Goal: Information Seeking & Learning: Compare options

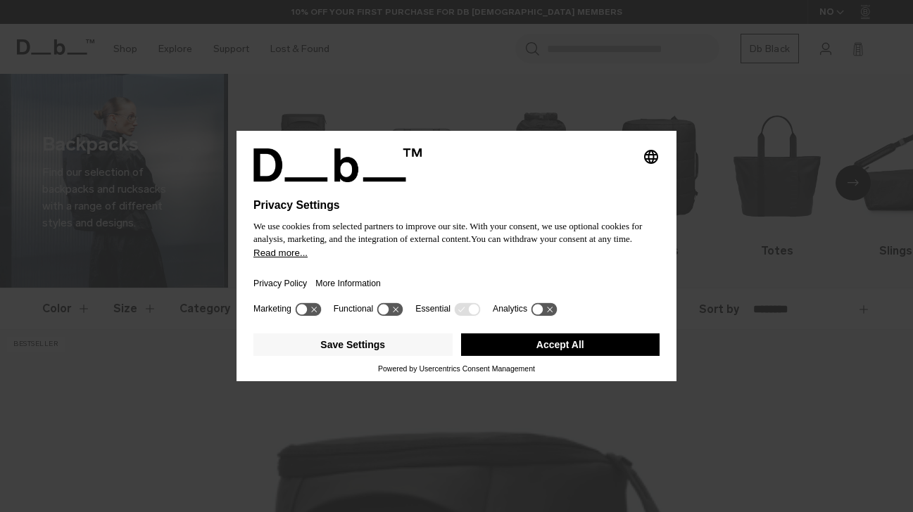
click at [545, 352] on button "Accept All" at bounding box center [560, 345] width 199 height 23
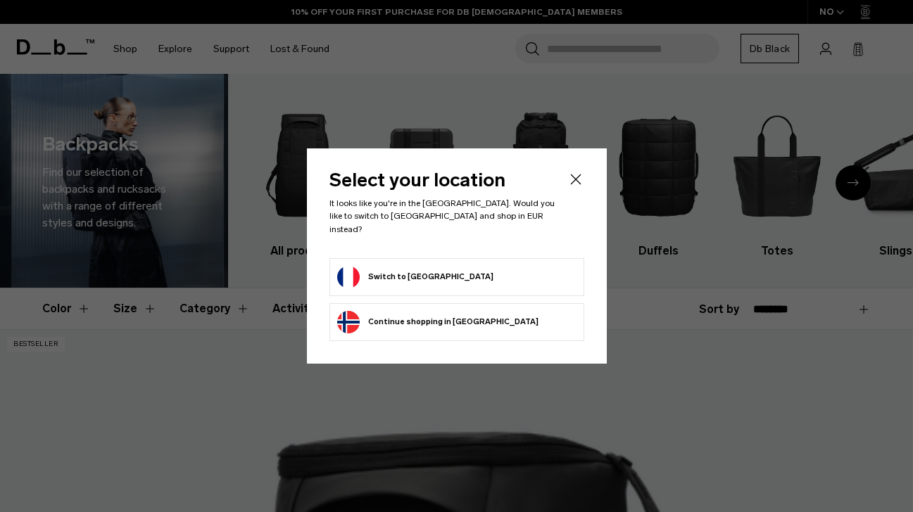
click at [499, 281] on form "Switch to France" at bounding box center [456, 277] width 239 height 23
click at [398, 279] on button "Switch to France" at bounding box center [415, 277] width 156 height 23
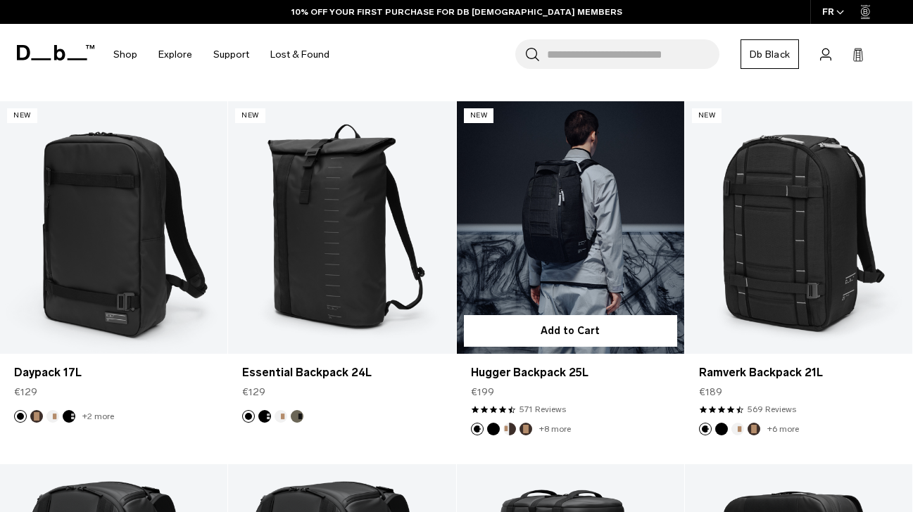
scroll to position [1318, 0]
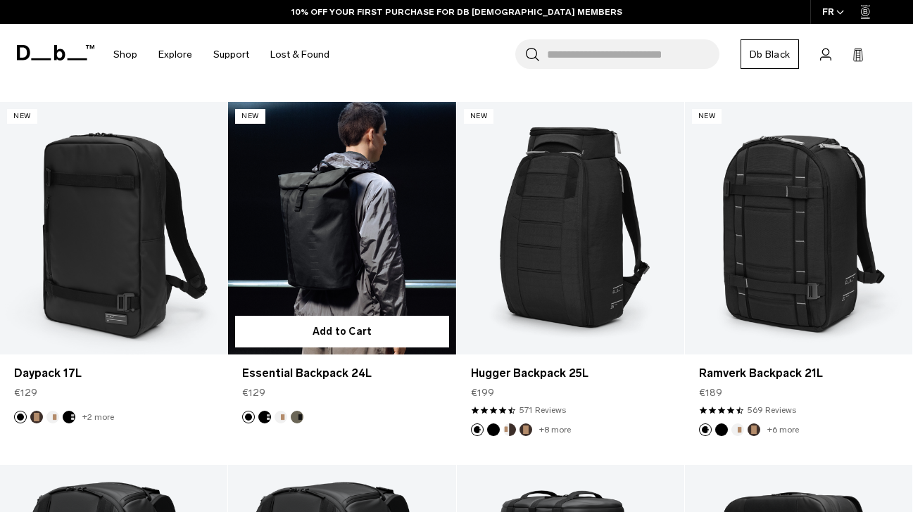
click at [331, 296] on link "Essential Backpack 24L" at bounding box center [341, 228] width 227 height 253
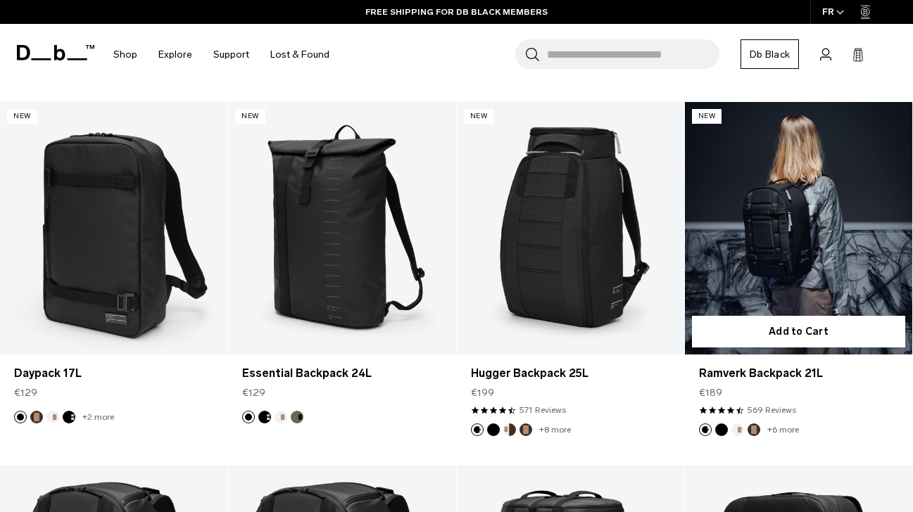
click at [784, 258] on link "Ramverk Backpack 21L" at bounding box center [798, 228] width 227 height 253
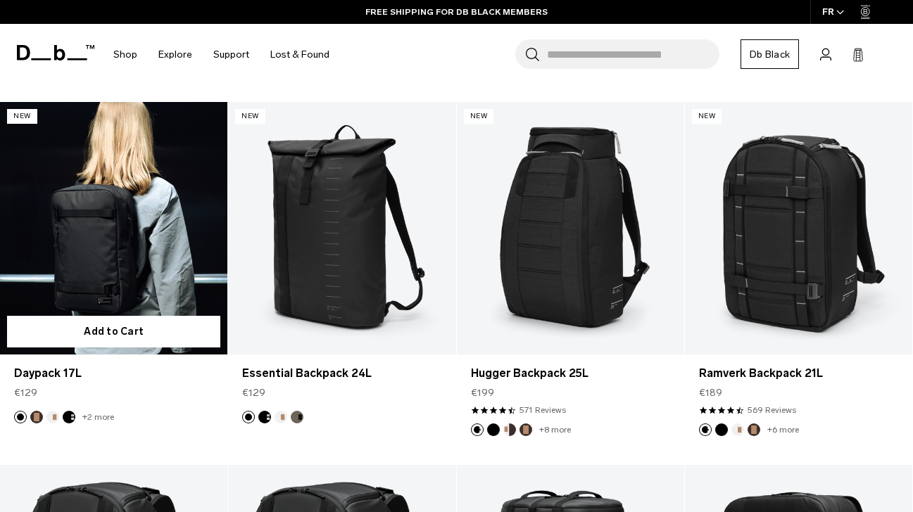
click at [153, 236] on link "Daypack 17L" at bounding box center [113, 228] width 227 height 253
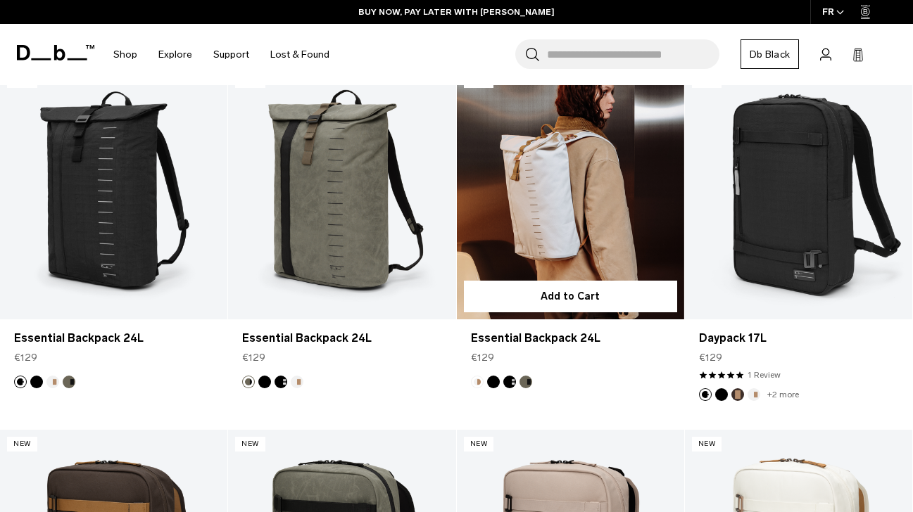
scroll to position [2446, 0]
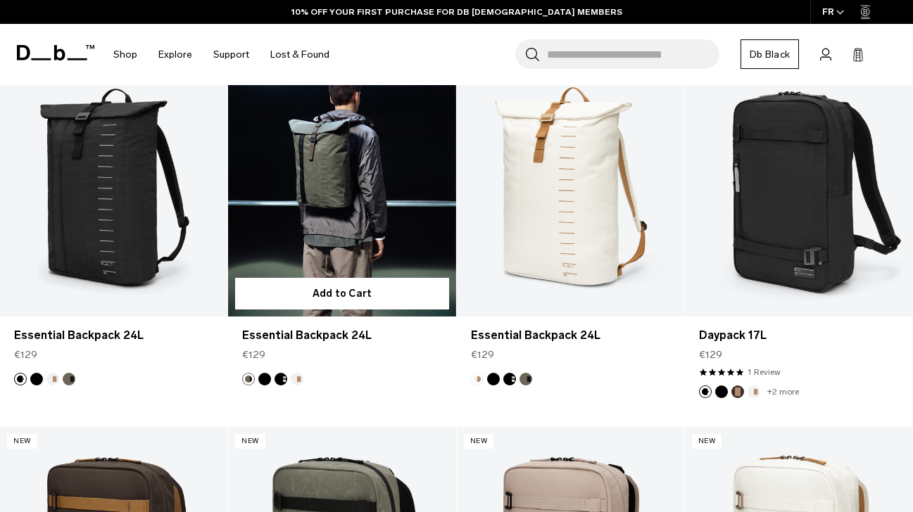
click at [334, 176] on link "Essential Backpack 24L" at bounding box center [341, 189] width 227 height 253
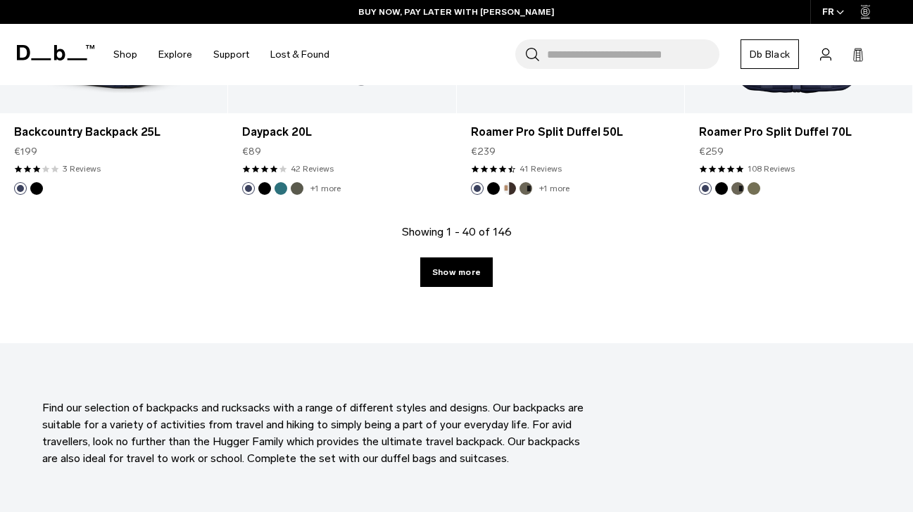
scroll to position [3635, 0]
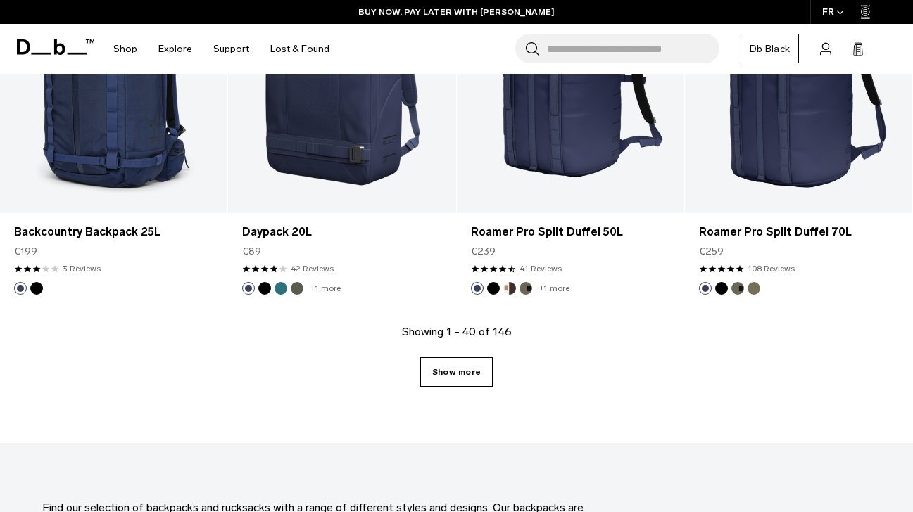
click at [469, 365] on link "Show more" at bounding box center [456, 373] width 72 height 30
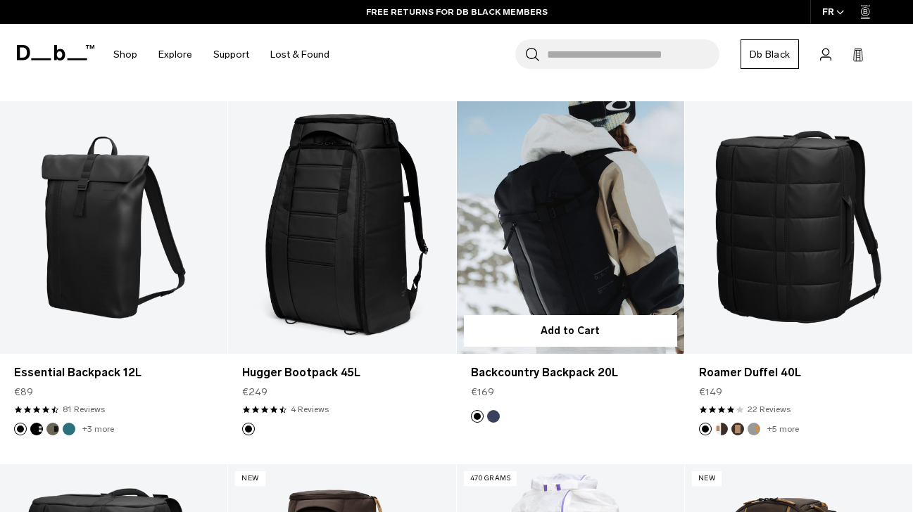
scroll to position [6025, 0]
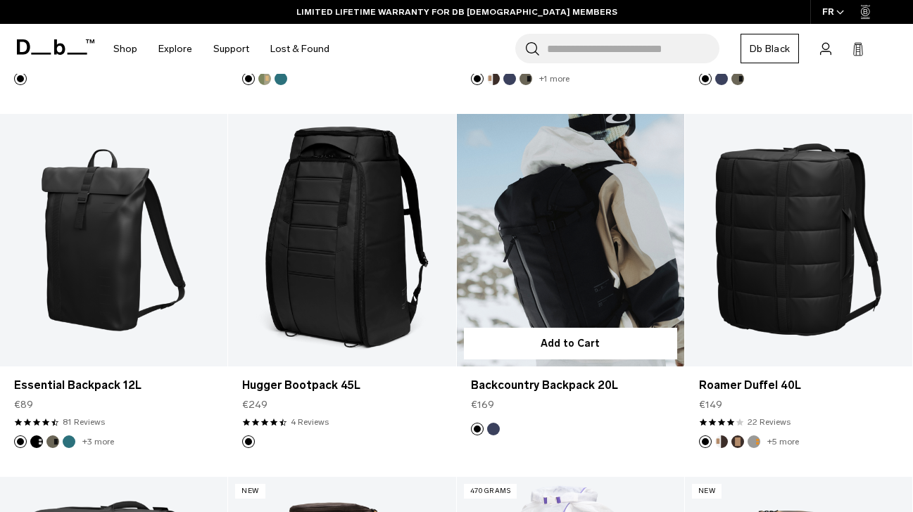
click at [562, 260] on link "Backcountry Backpack 20L" at bounding box center [570, 240] width 227 height 253
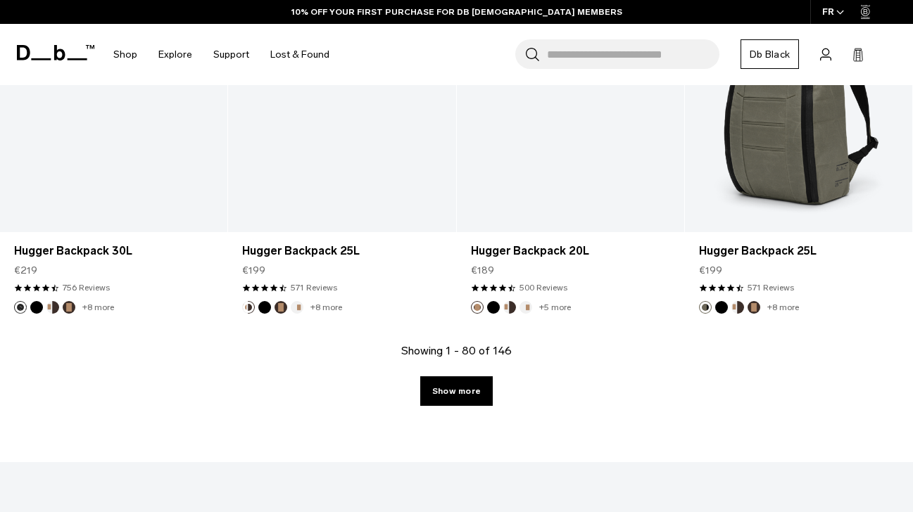
scroll to position [7280, 0]
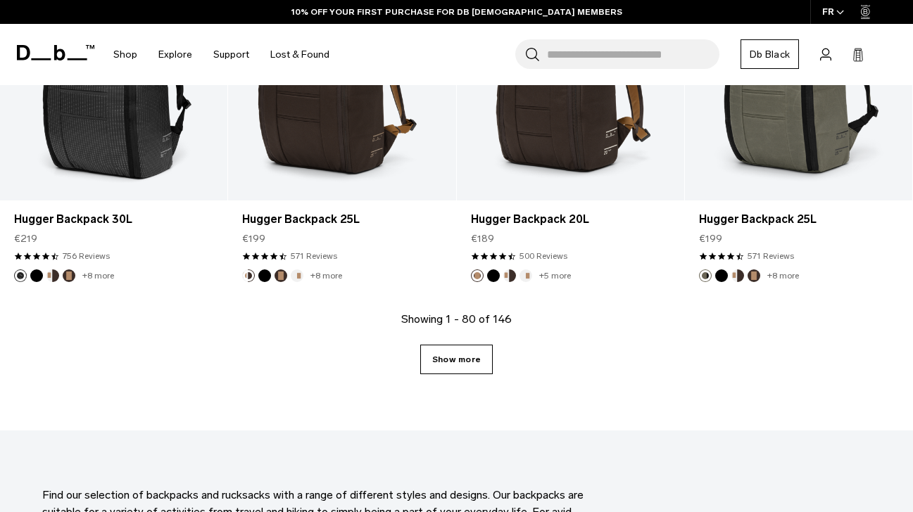
click at [468, 354] on link "Show more" at bounding box center [456, 360] width 72 height 30
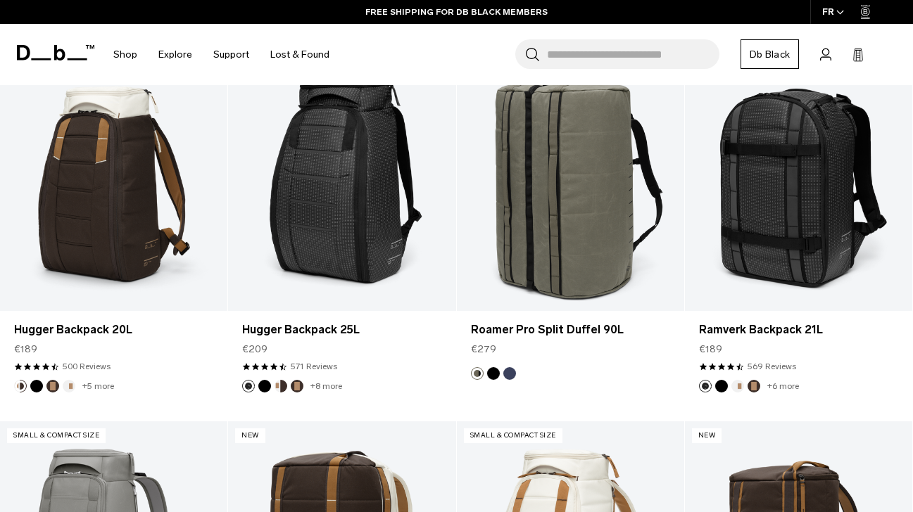
scroll to position [7527, 0]
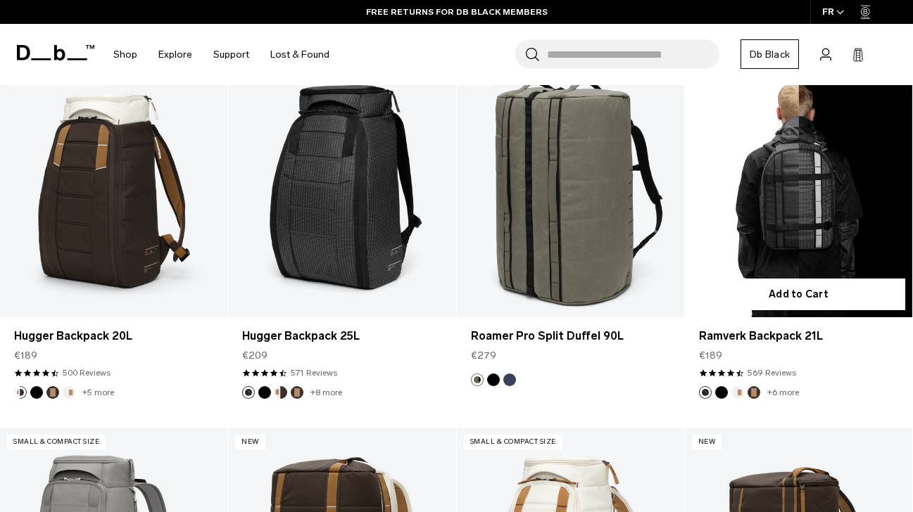
click at [772, 226] on link "Ramverk Backpack 21L" at bounding box center [798, 190] width 227 height 253
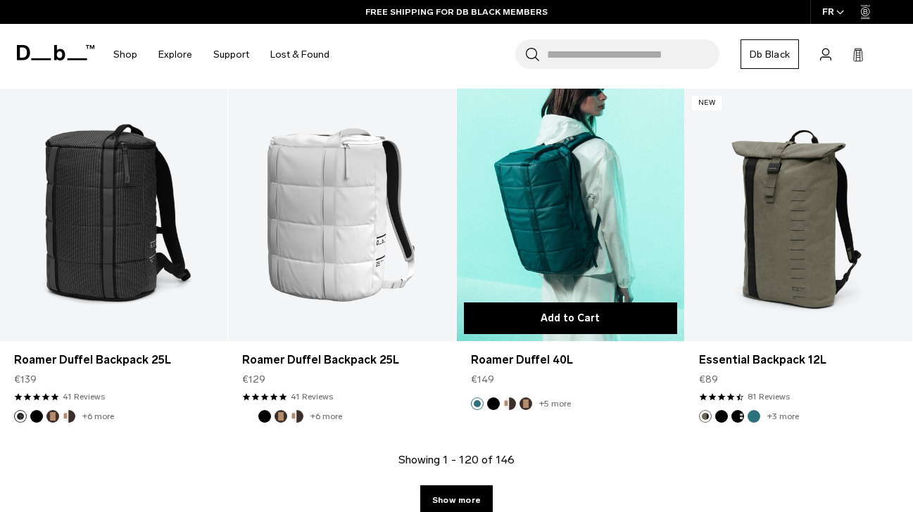
scroll to position [10898, 0]
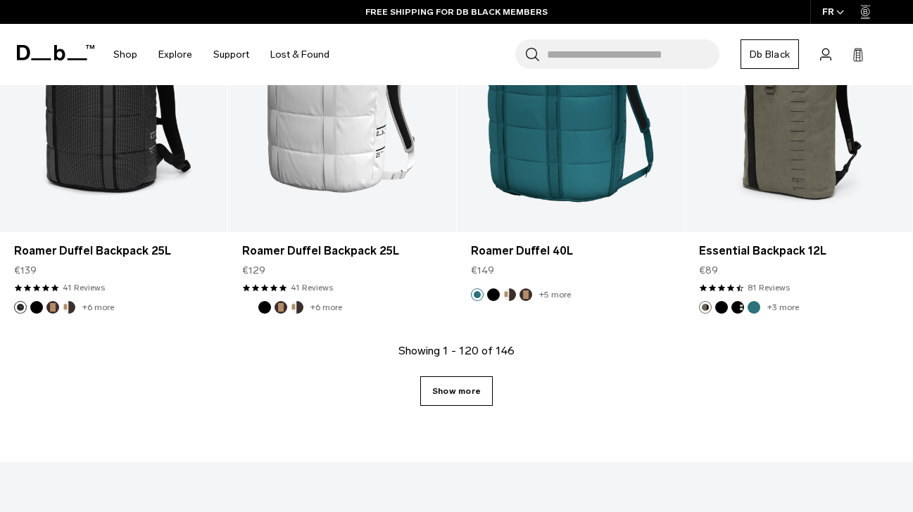
click at [467, 398] on link "Show more" at bounding box center [456, 392] width 72 height 30
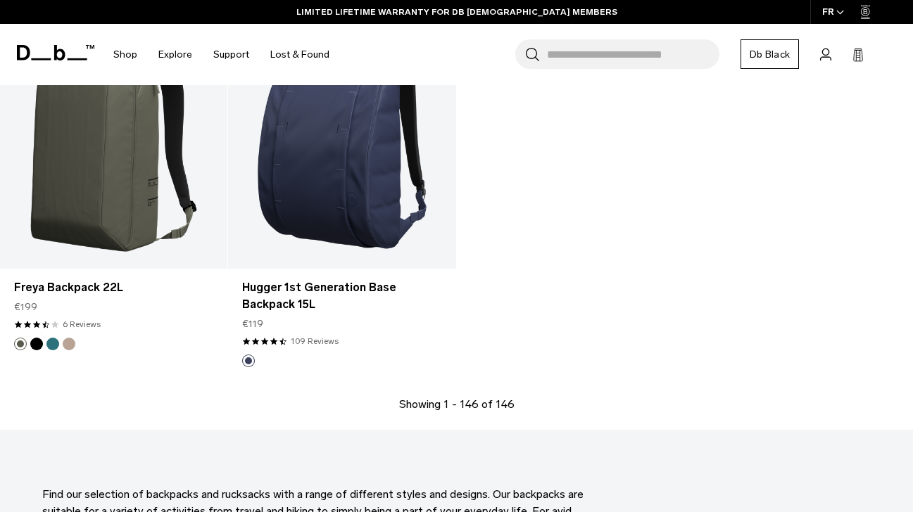
scroll to position [13412, 0]
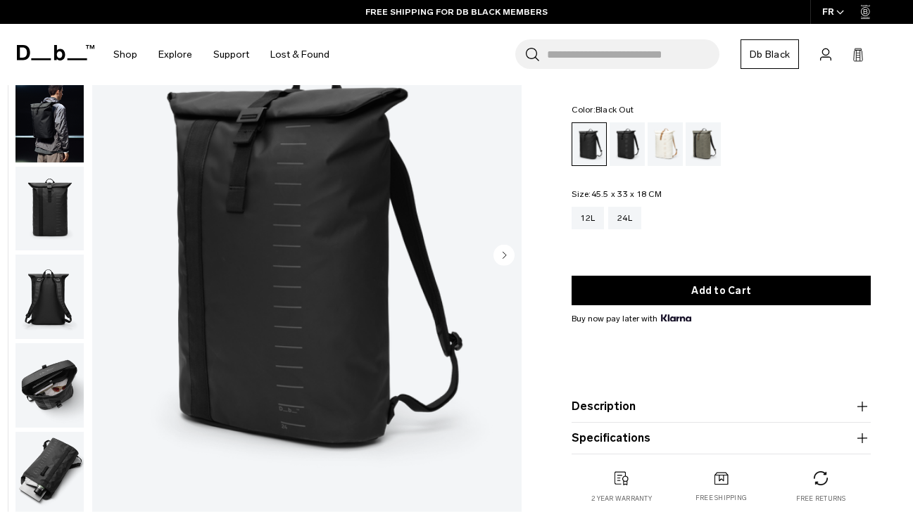
scroll to position [102, 0]
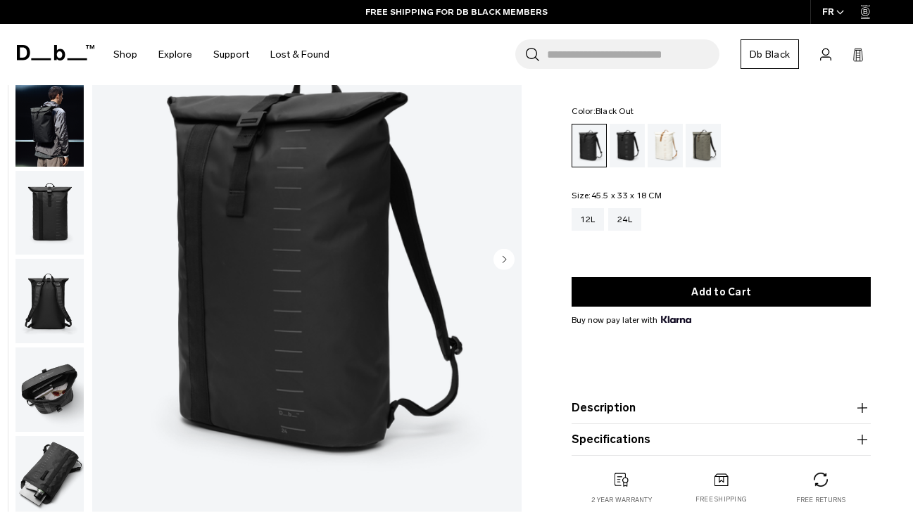
click at [501, 263] on circle "Next slide" at bounding box center [503, 259] width 21 height 21
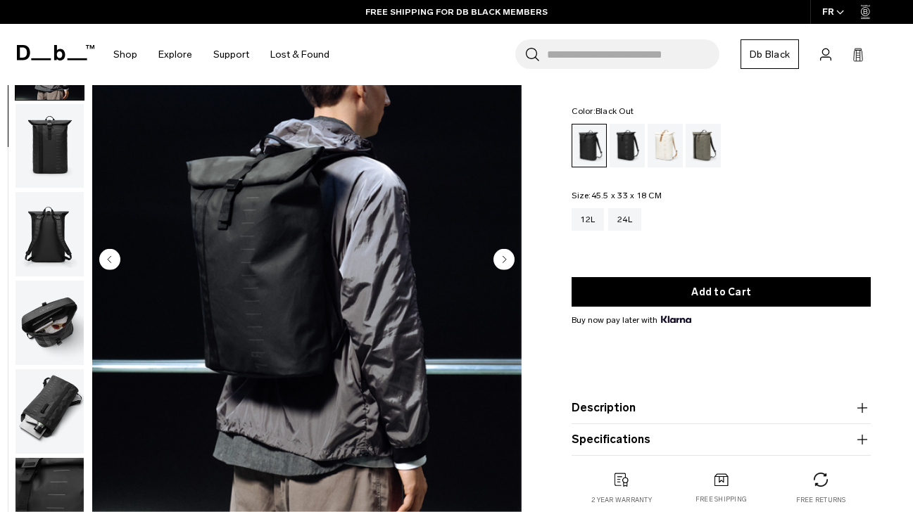
scroll to position [80, 0]
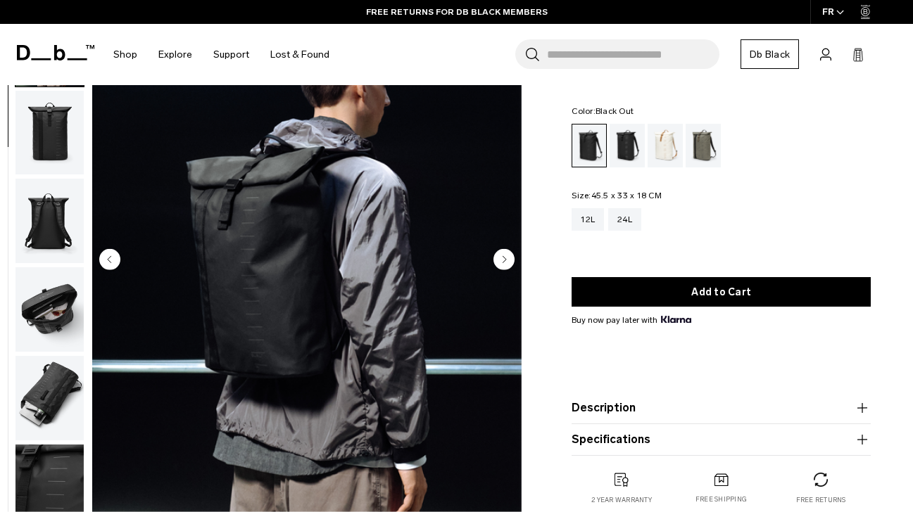
click at [501, 263] on circle "Next slide" at bounding box center [503, 259] width 21 height 21
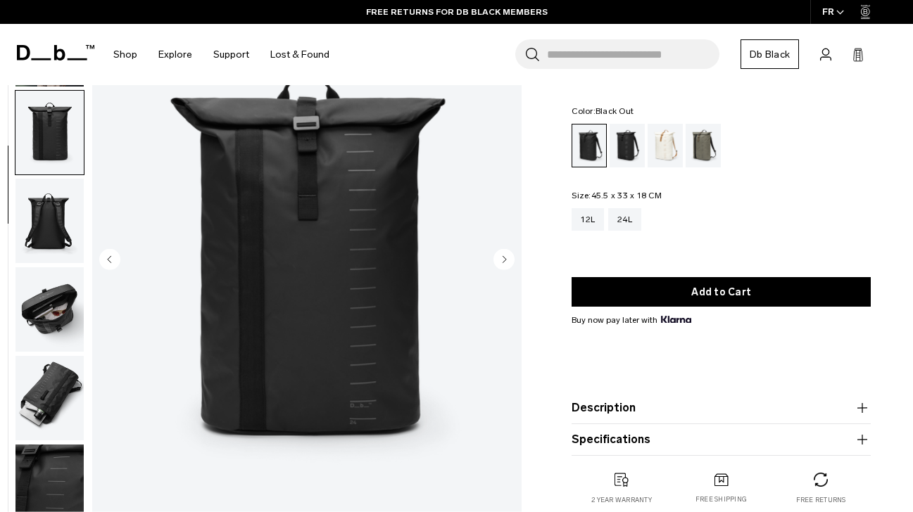
click at [501, 263] on circle "Next slide" at bounding box center [503, 259] width 21 height 21
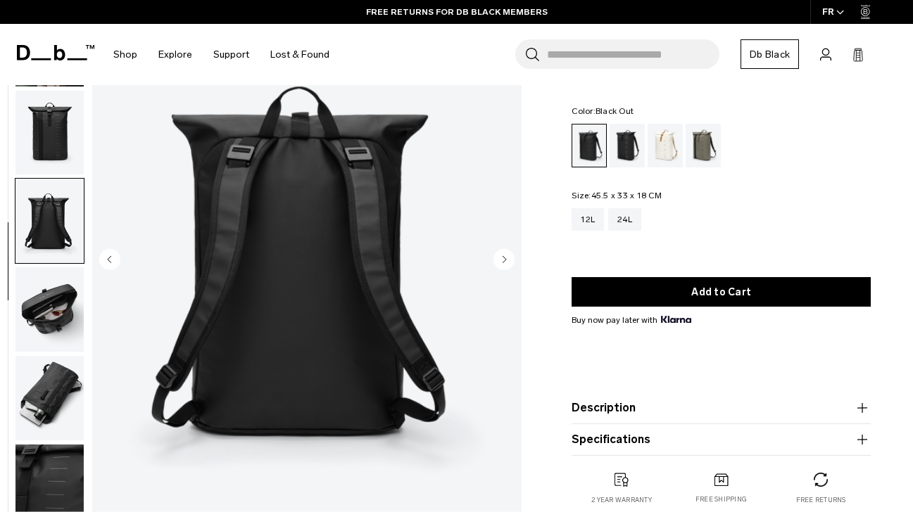
click at [501, 263] on circle "Next slide" at bounding box center [503, 259] width 21 height 21
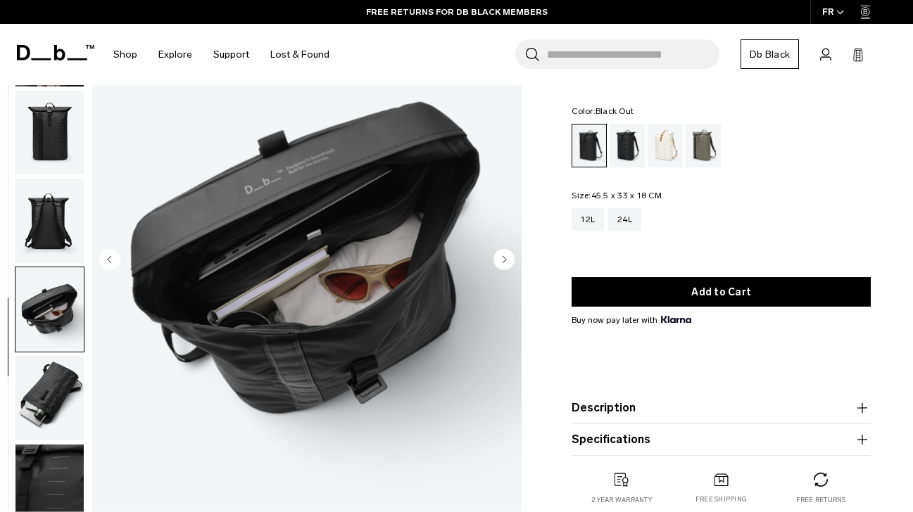
click at [501, 263] on circle "Next slide" at bounding box center [503, 259] width 21 height 21
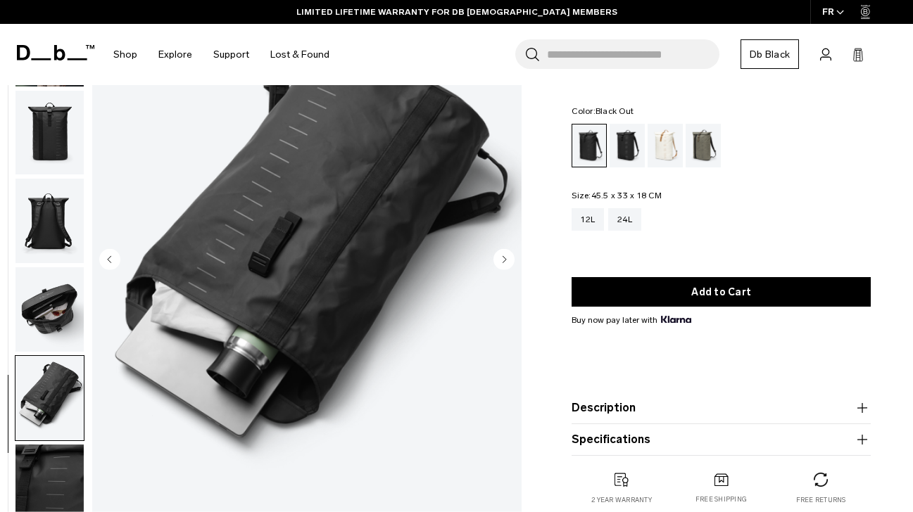
click at [501, 263] on circle "Next slide" at bounding box center [503, 259] width 21 height 21
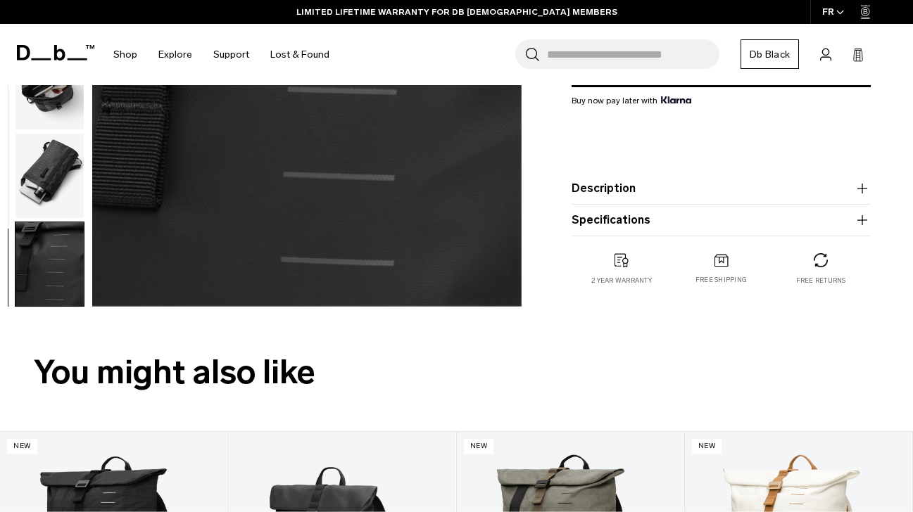
scroll to position [336, 0]
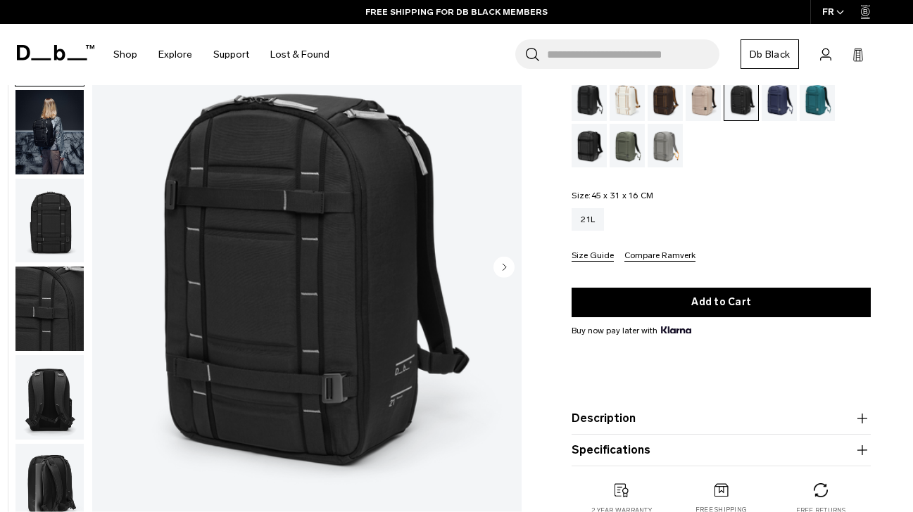
scroll to position [177, 0]
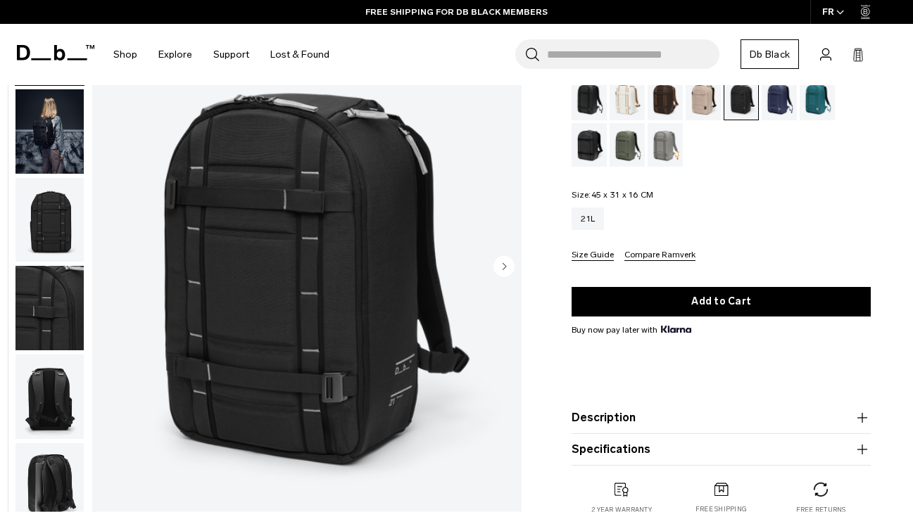
click at [503, 266] on circle "Next slide" at bounding box center [503, 265] width 21 height 21
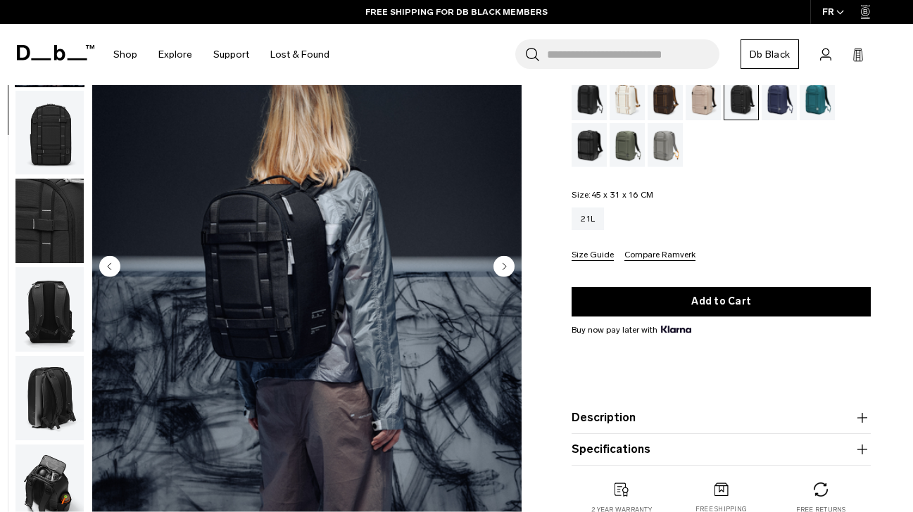
scroll to position [89, 0]
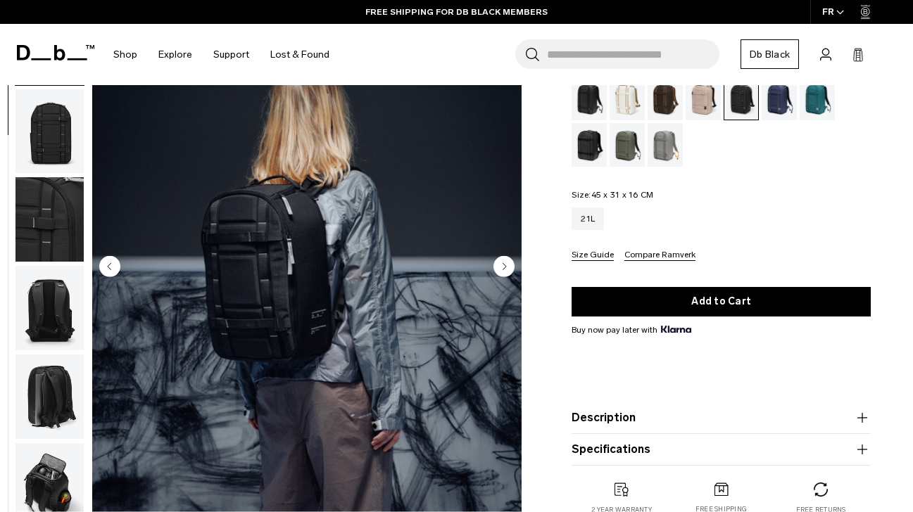
click at [503, 268] on circle "Next slide" at bounding box center [503, 265] width 21 height 21
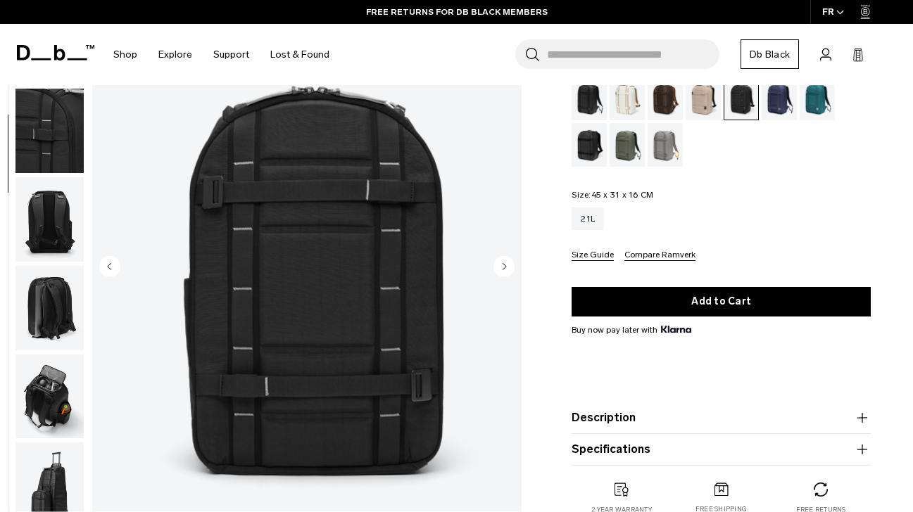
click at [503, 268] on circle "Next slide" at bounding box center [503, 265] width 21 height 21
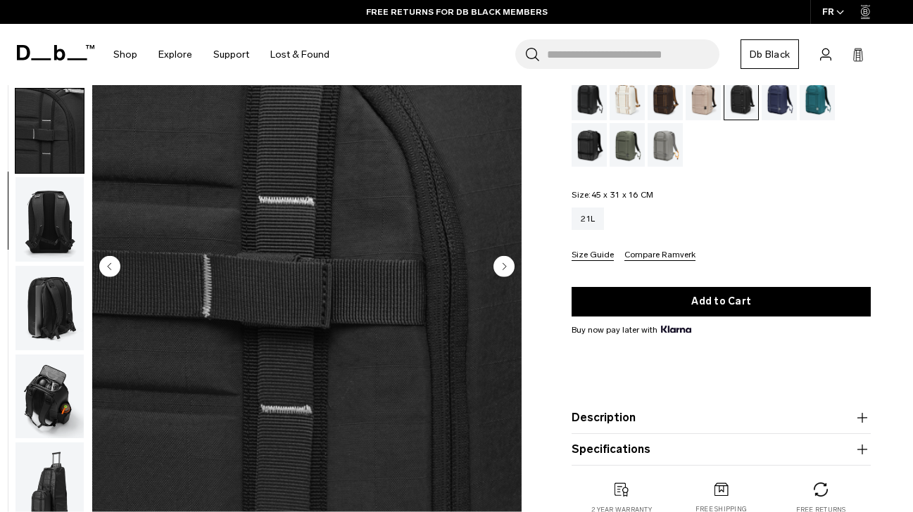
scroll to position [258, 0]
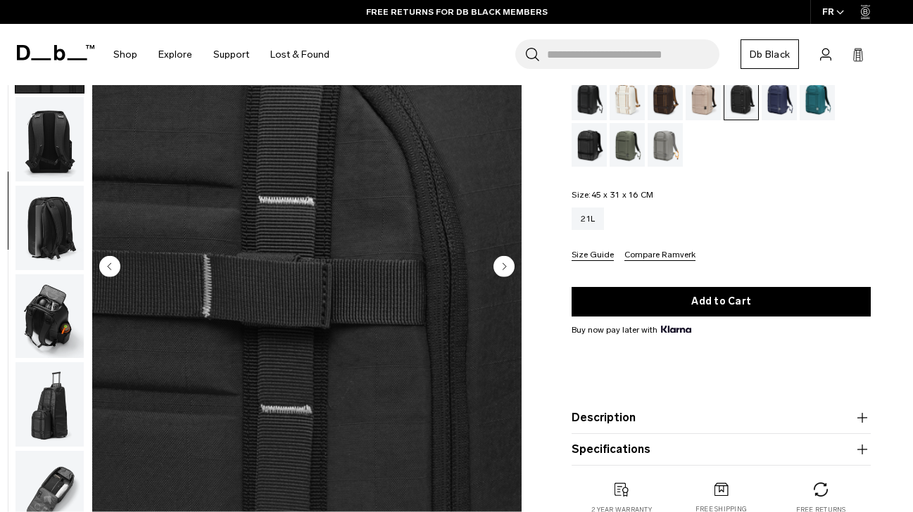
click at [503, 268] on circle "Next slide" at bounding box center [503, 265] width 21 height 21
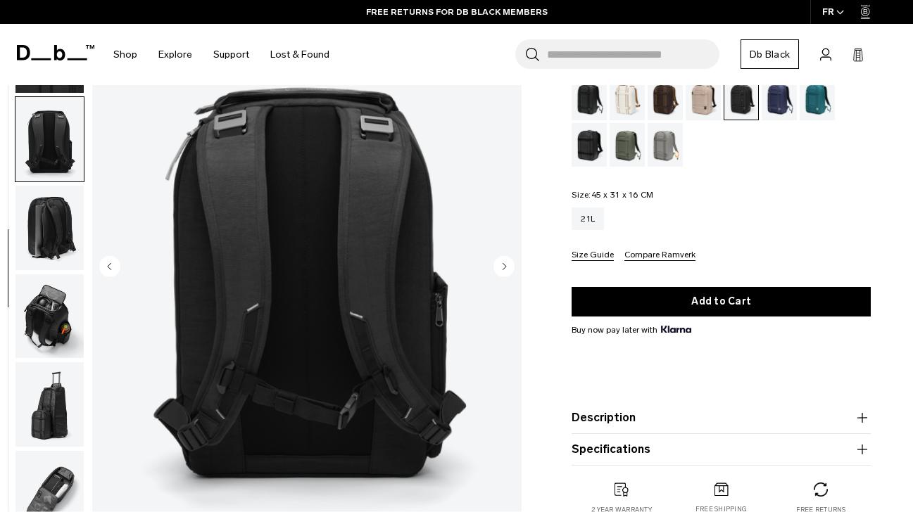
click at [503, 268] on circle "Next slide" at bounding box center [503, 265] width 21 height 21
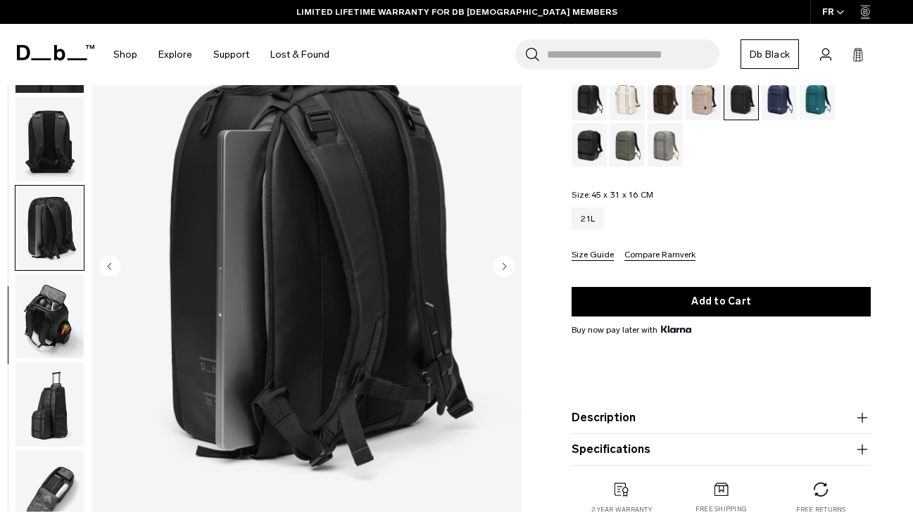
click at [503, 268] on circle "Next slide" at bounding box center [503, 265] width 21 height 21
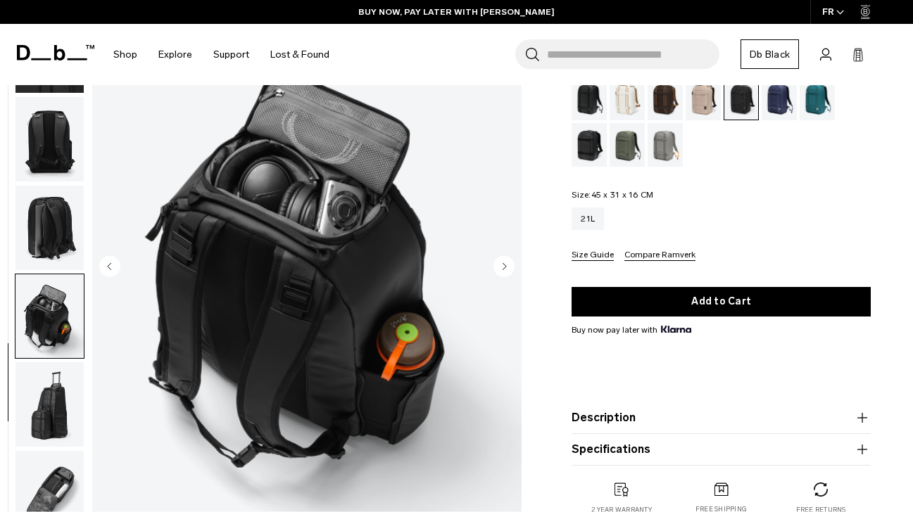
click at [503, 268] on circle "Next slide" at bounding box center [503, 265] width 21 height 21
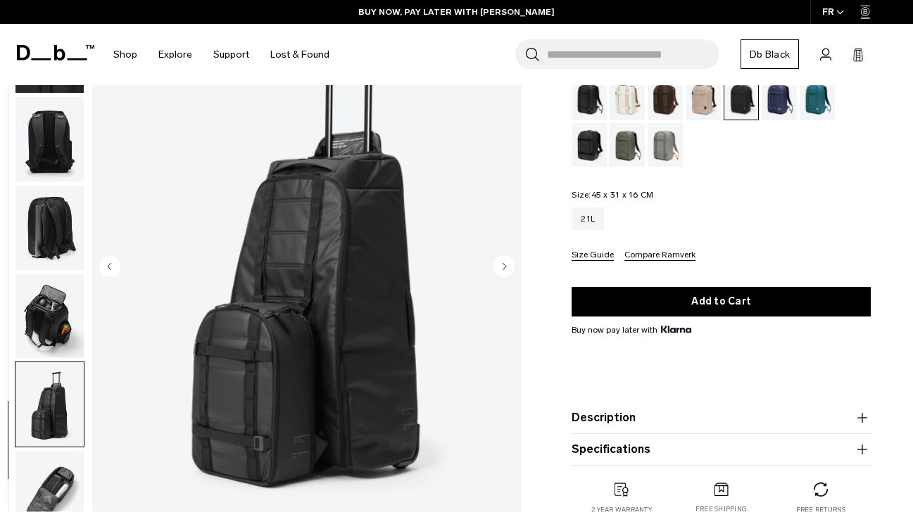
click at [503, 268] on circle "Next slide" at bounding box center [503, 265] width 21 height 21
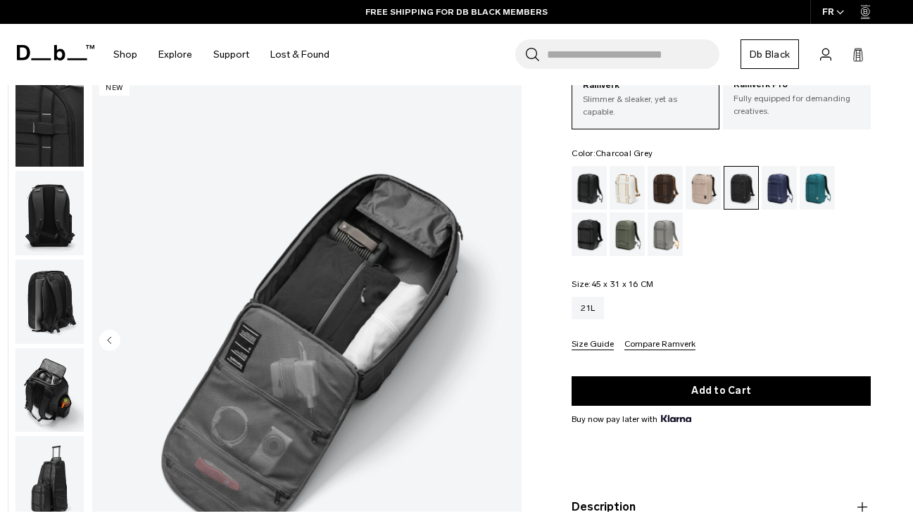
scroll to position [0, 0]
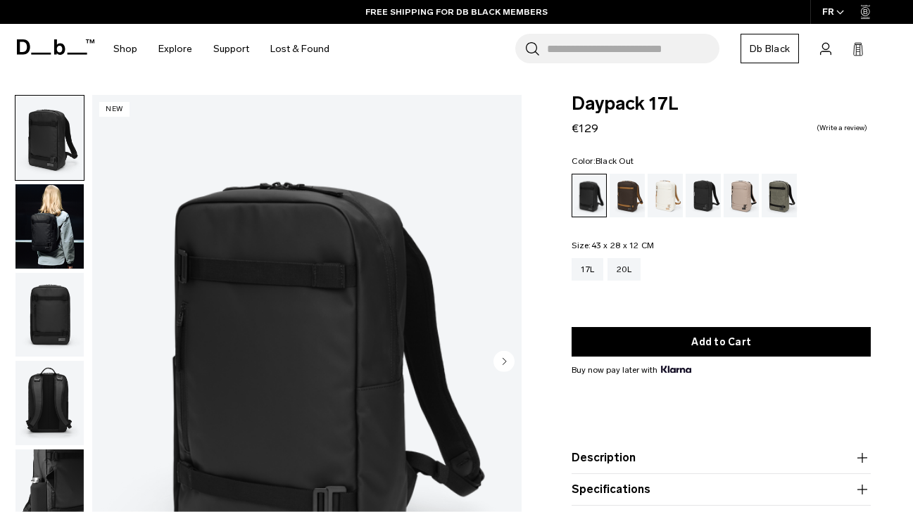
click at [503, 365] on circle "Next slide" at bounding box center [503, 361] width 21 height 21
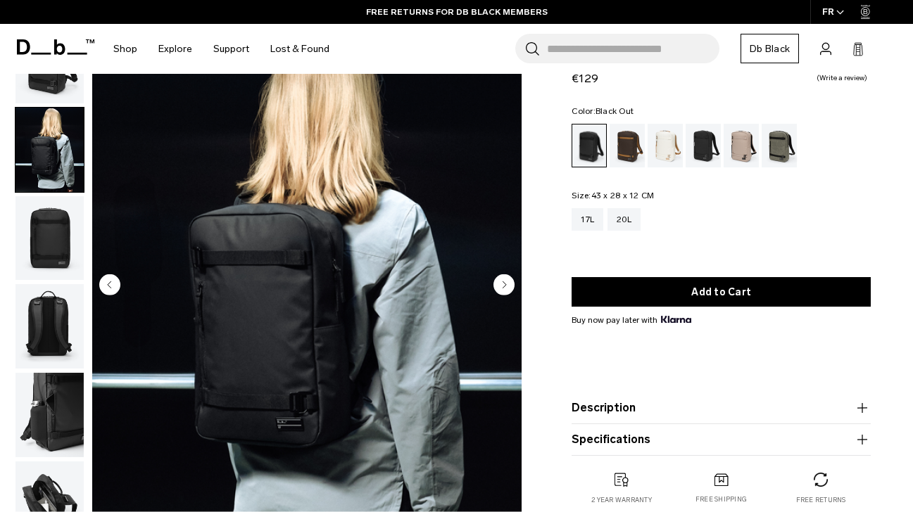
scroll to position [111, 0]
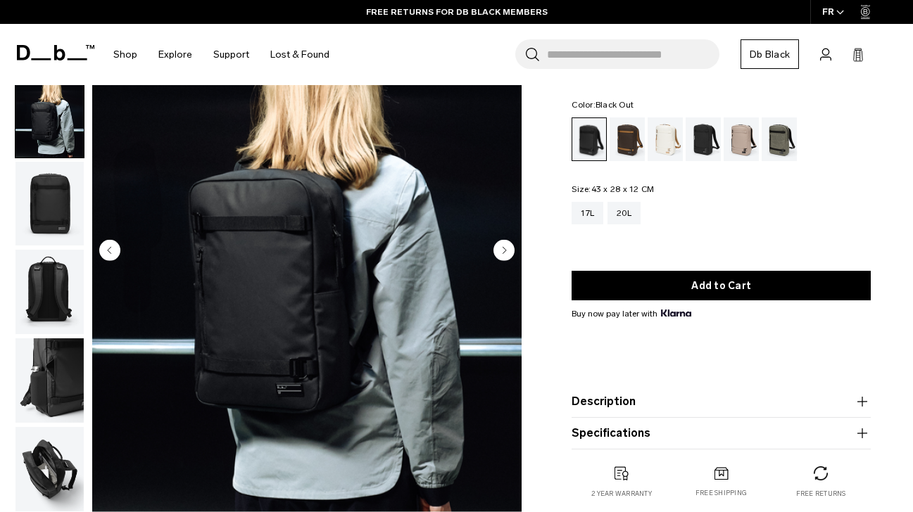
click at [505, 249] on icon "Next slide" at bounding box center [505, 250] width 4 height 6
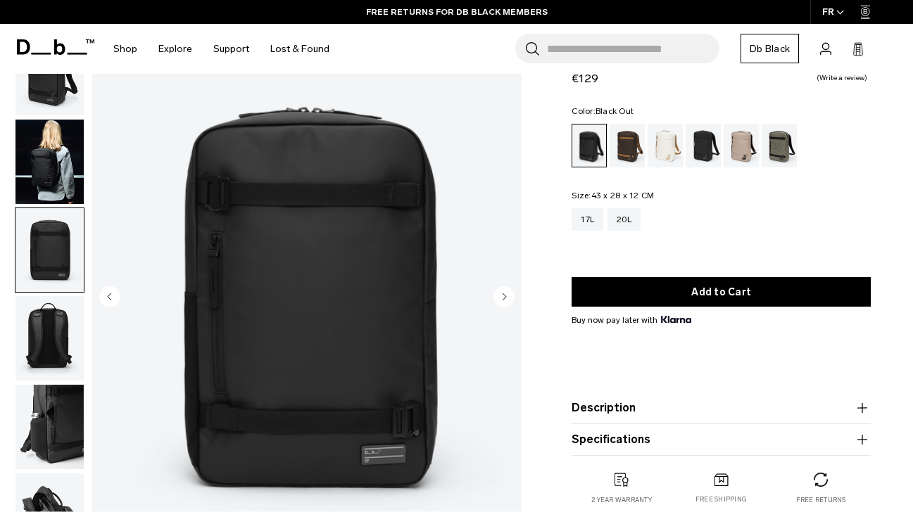
scroll to position [10, 0]
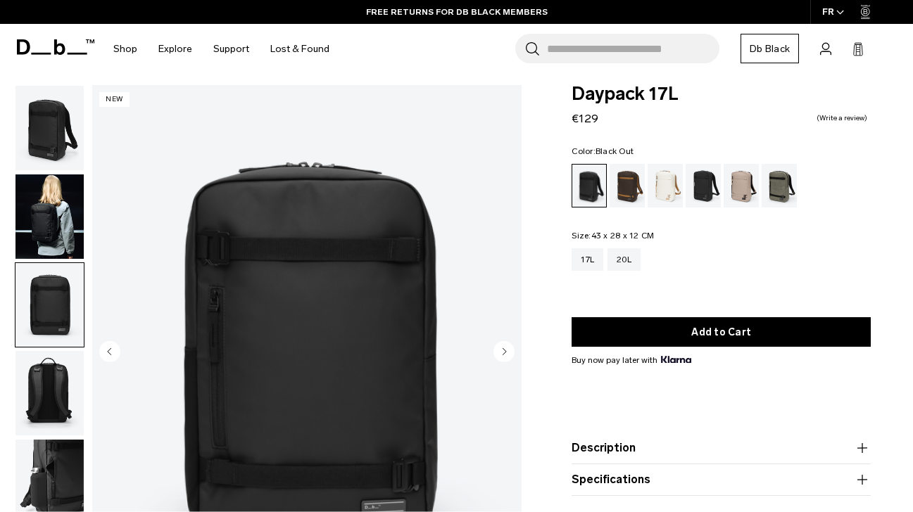
click at [506, 349] on circle "Next slide" at bounding box center [503, 351] width 21 height 21
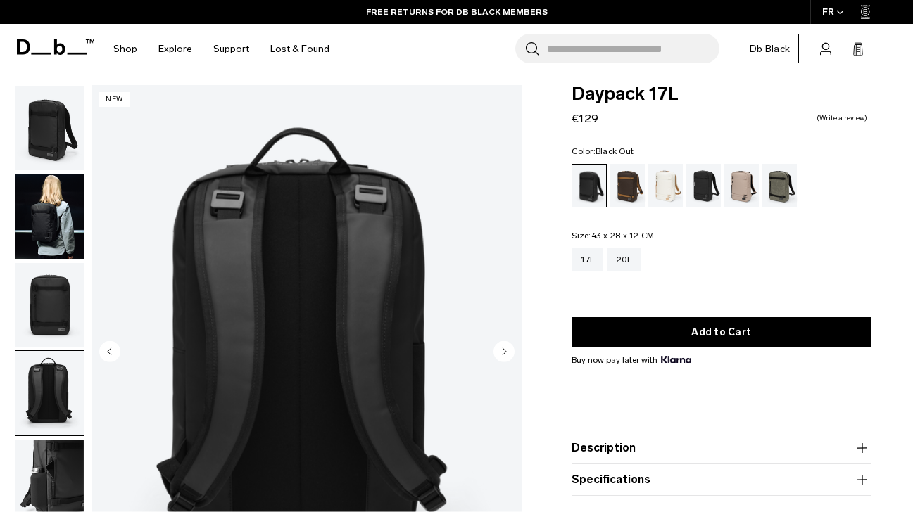
click at [508, 347] on circle "Next slide" at bounding box center [503, 351] width 21 height 21
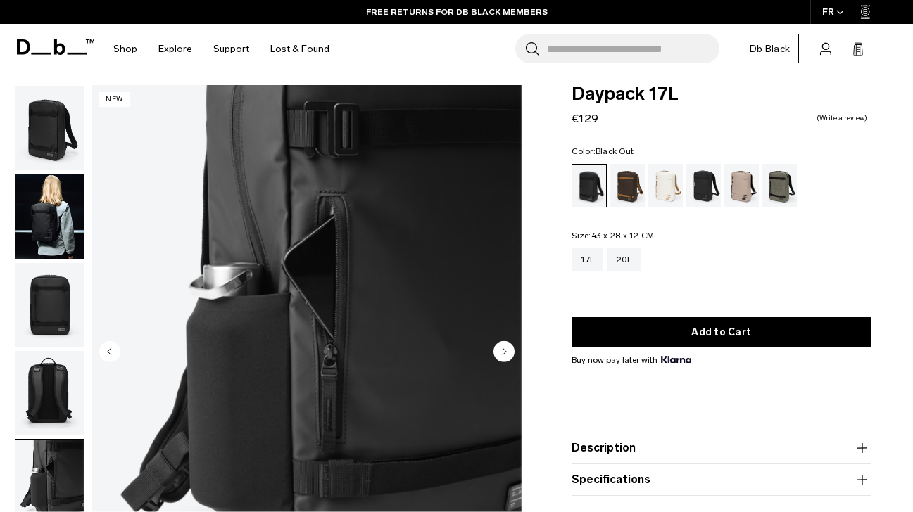
click at [508, 347] on circle "Next slide" at bounding box center [503, 351] width 21 height 21
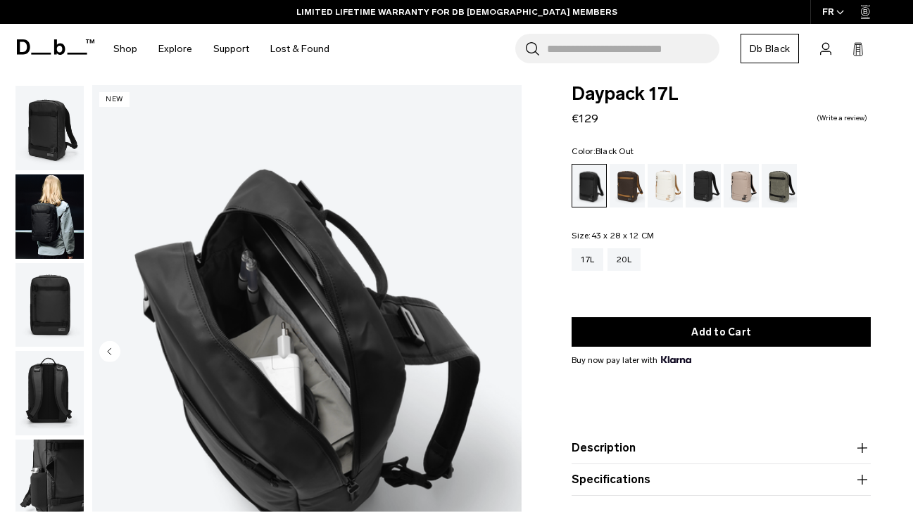
click at [508, 347] on img "6 / 6" at bounding box center [306, 353] width 429 height 536
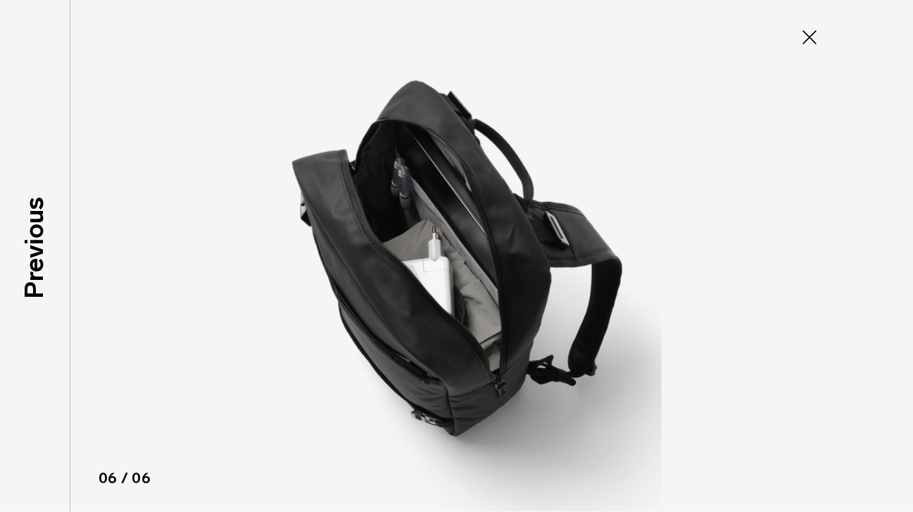
click at [811, 34] on icon at bounding box center [809, 37] width 14 height 14
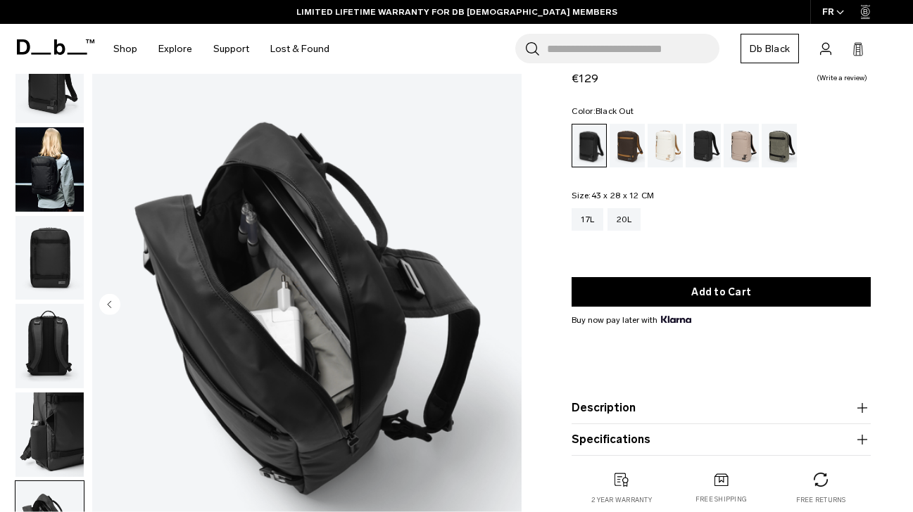
scroll to position [63, 0]
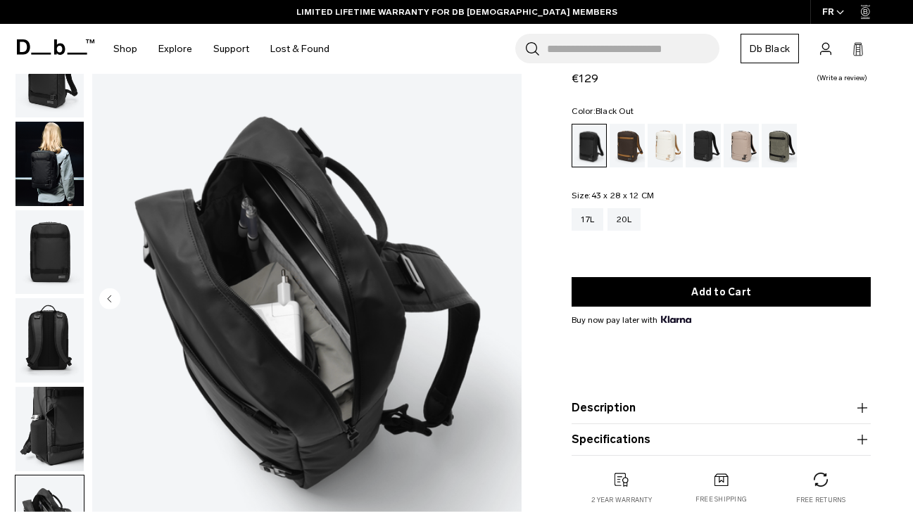
click at [113, 297] on circle "Previous slide" at bounding box center [109, 299] width 21 height 21
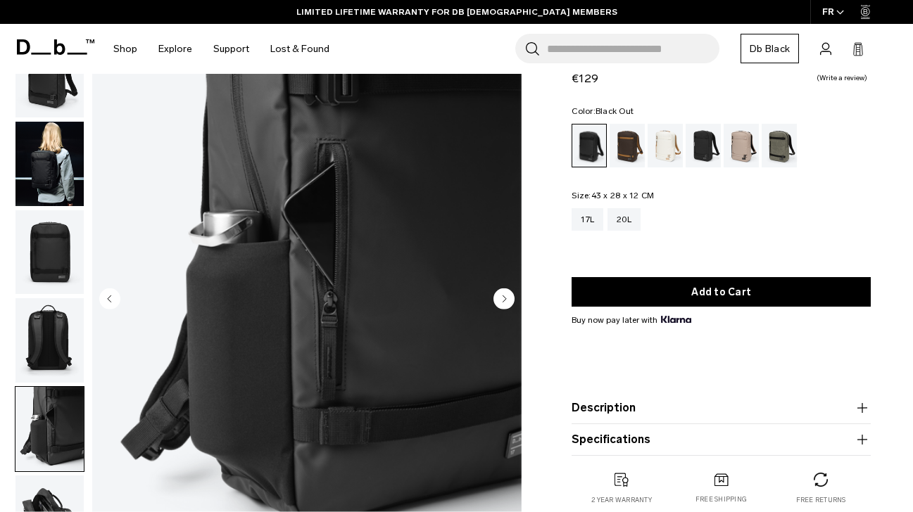
click at [113, 297] on circle "Previous slide" at bounding box center [109, 299] width 21 height 21
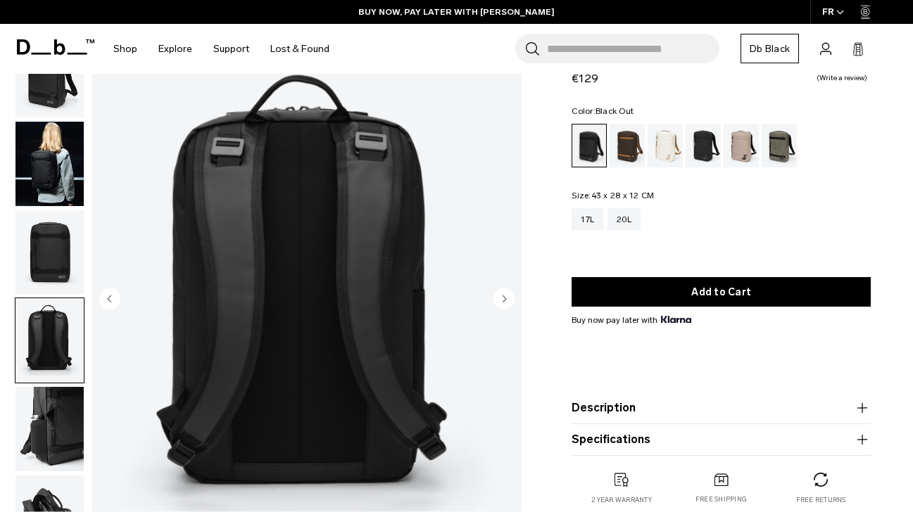
click at [113, 297] on circle "Previous slide" at bounding box center [109, 299] width 21 height 21
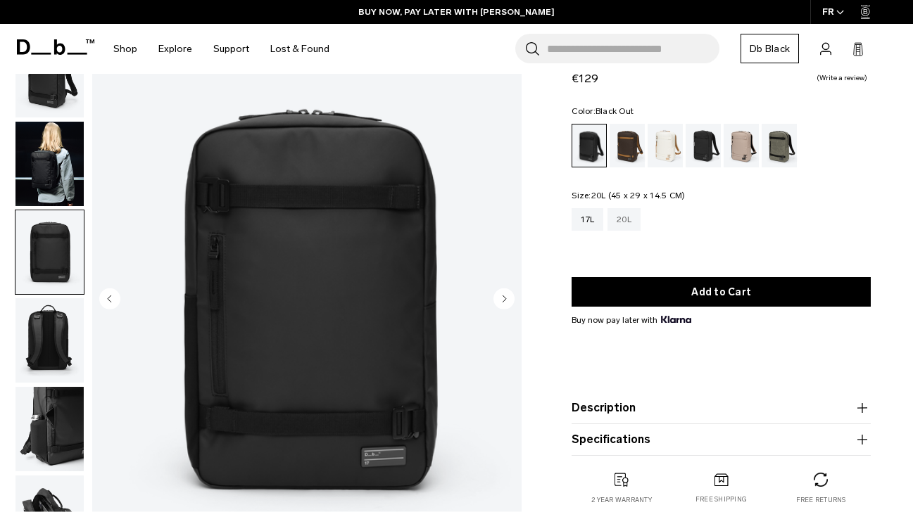
click at [623, 222] on div "20L" at bounding box center [623, 219] width 33 height 23
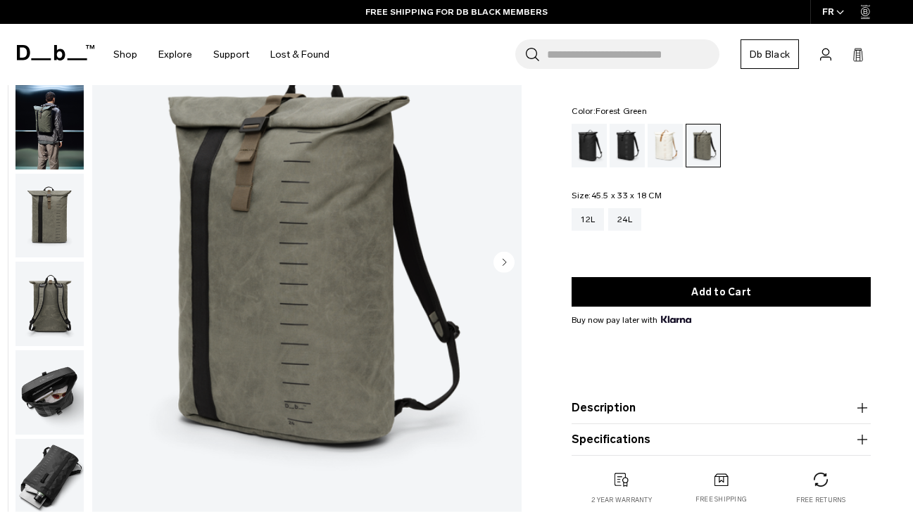
scroll to position [100, 0]
click at [504, 264] on icon "Next slide" at bounding box center [505, 261] width 4 height 6
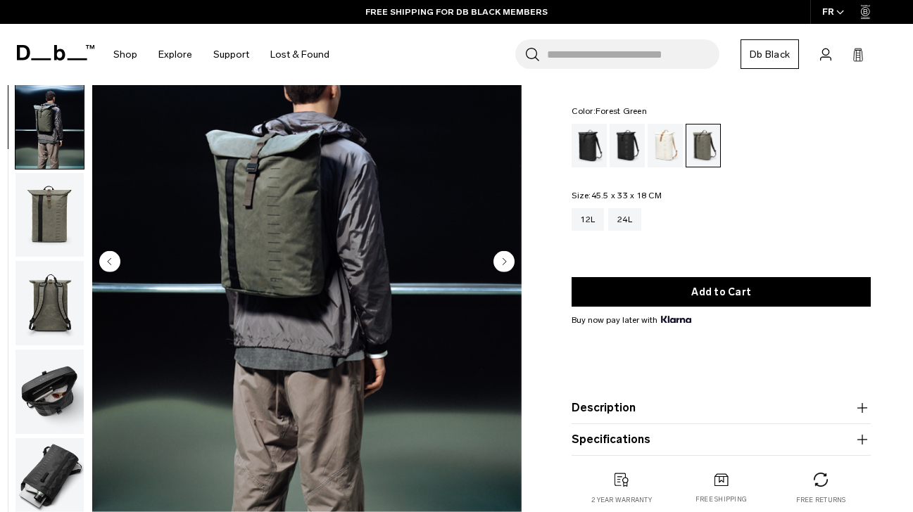
scroll to position [80, 0]
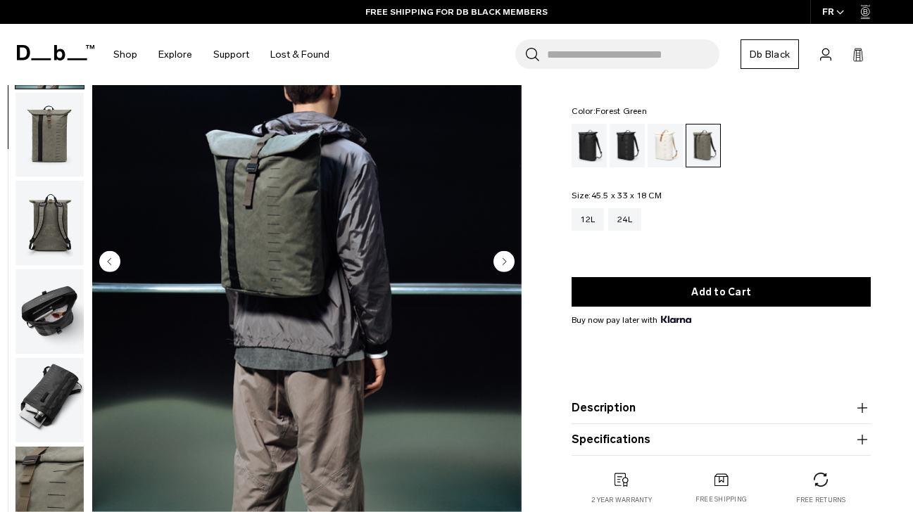
click at [504, 264] on icon "Next slide" at bounding box center [505, 261] width 4 height 6
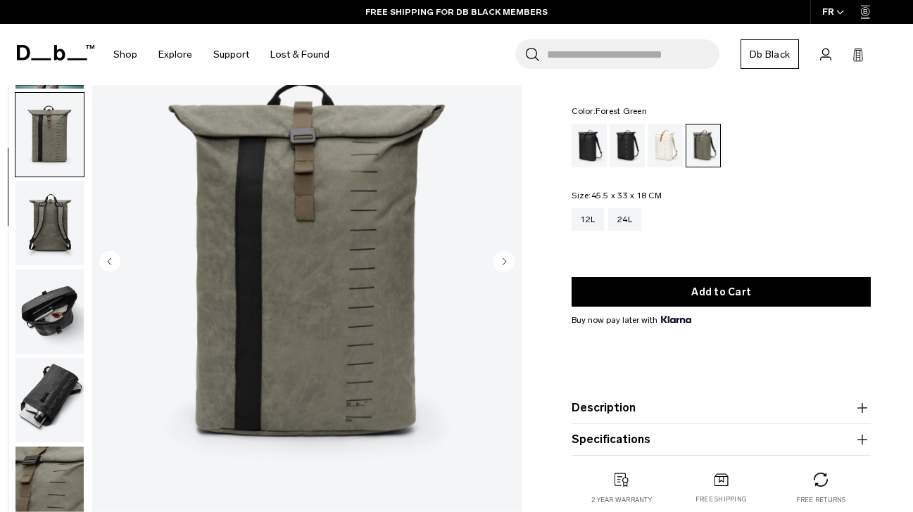
click at [504, 264] on icon "Next slide" at bounding box center [505, 261] width 4 height 6
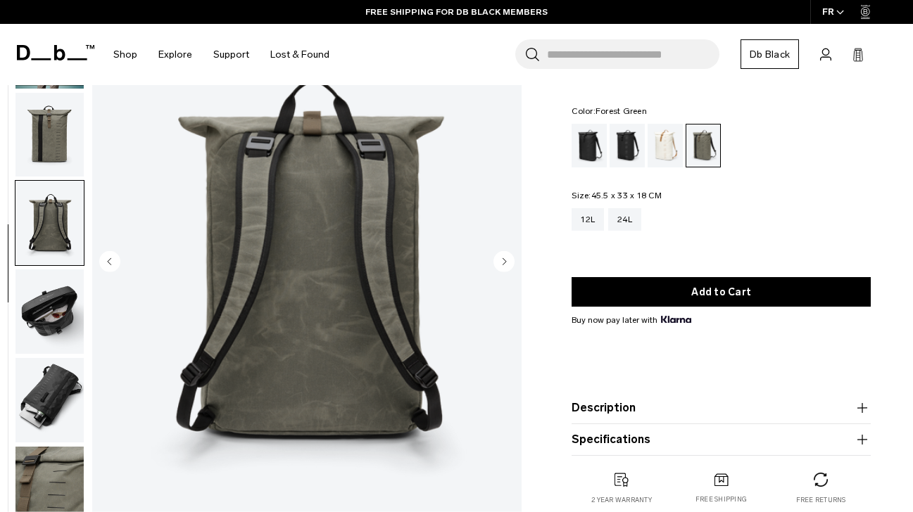
click at [504, 264] on icon "Next slide" at bounding box center [505, 261] width 4 height 6
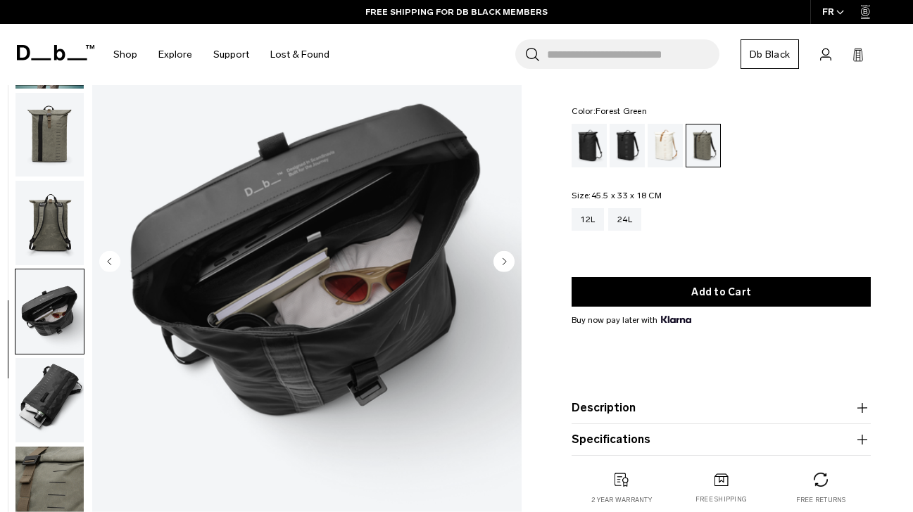
click at [504, 264] on icon "Next slide" at bounding box center [505, 261] width 4 height 6
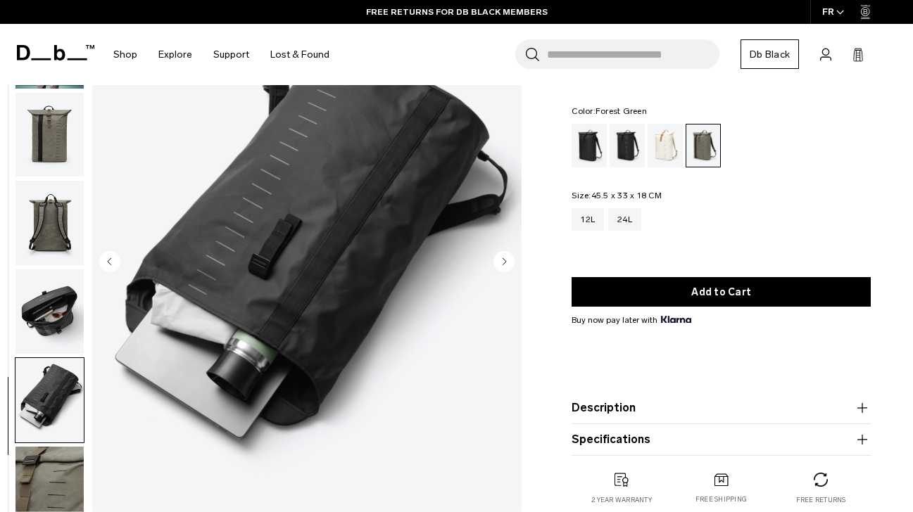
click at [504, 264] on icon "Next slide" at bounding box center [505, 261] width 4 height 6
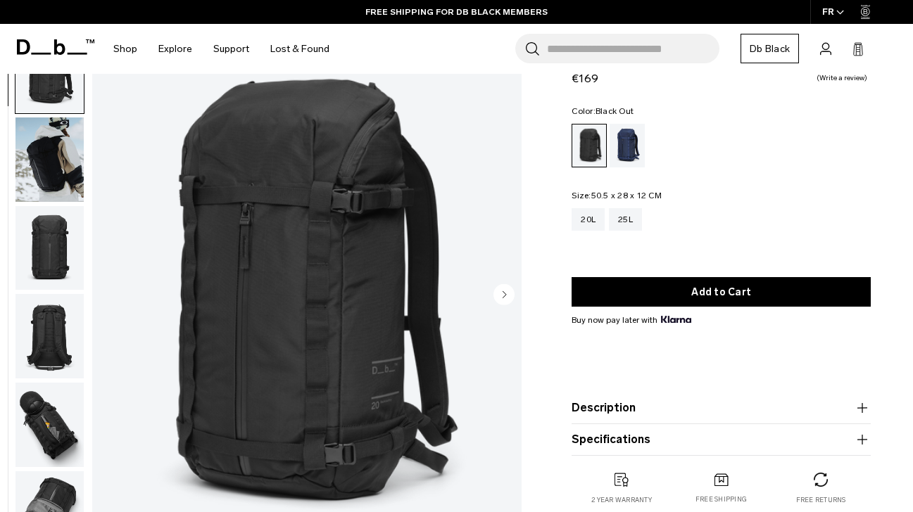
scroll to position [69, 0]
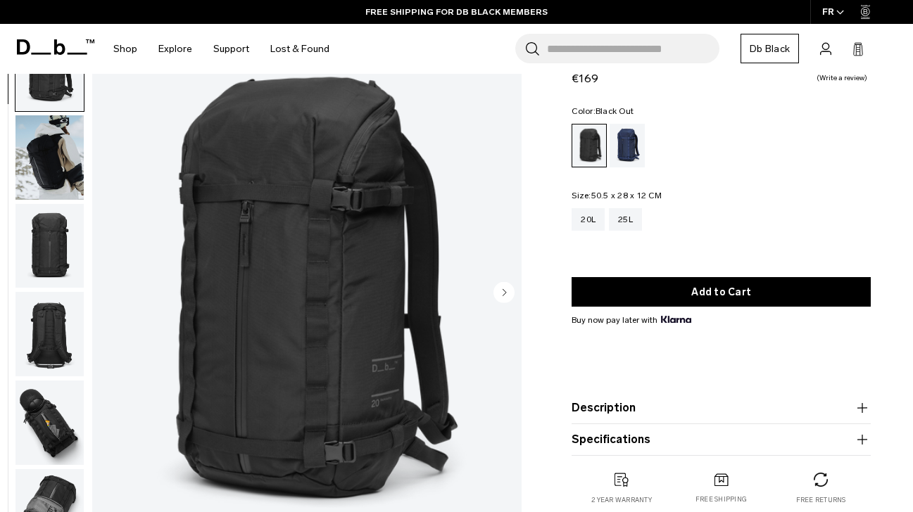
click at [505, 291] on icon "Next slide" at bounding box center [505, 292] width 4 height 6
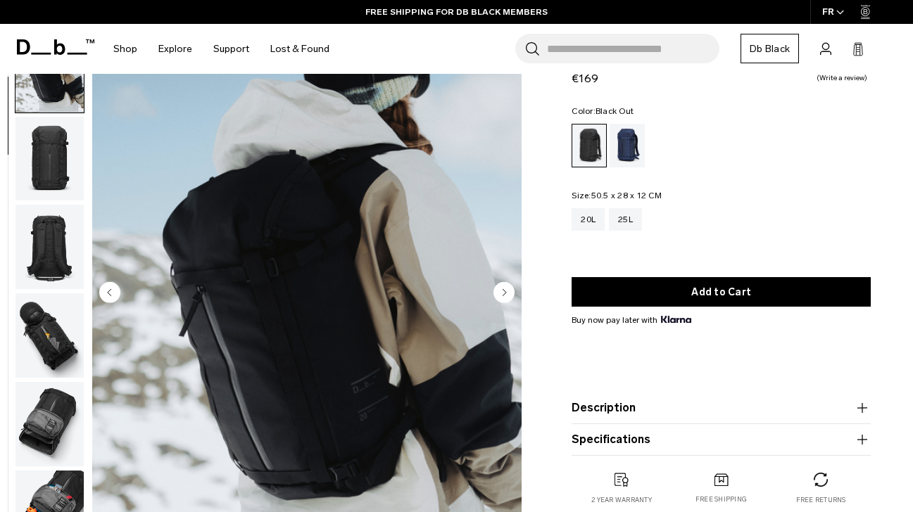
scroll to position [89, 0]
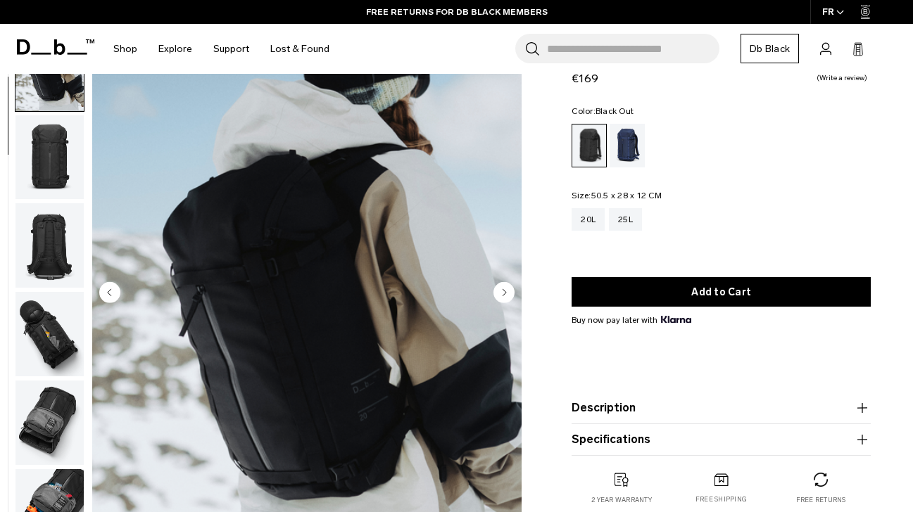
click at [503, 296] on circle "Next slide" at bounding box center [503, 292] width 21 height 21
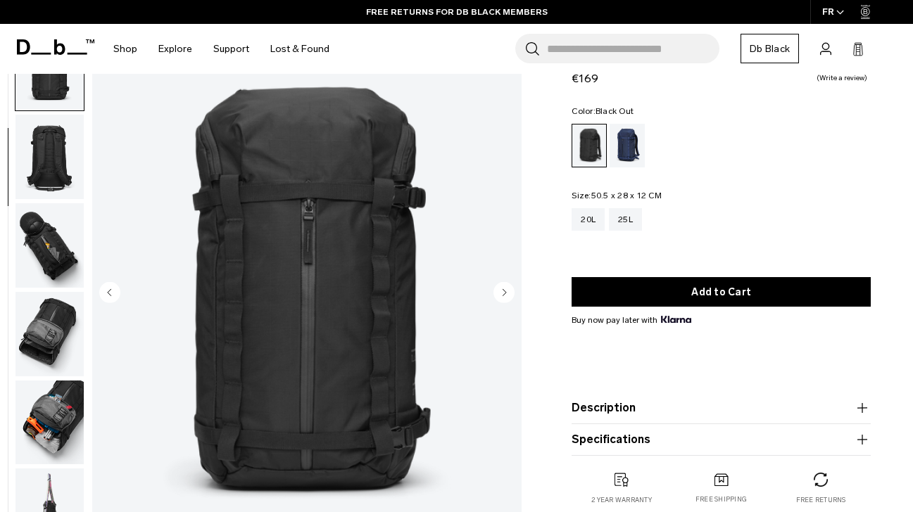
click at [503, 296] on circle "Next slide" at bounding box center [503, 292] width 21 height 21
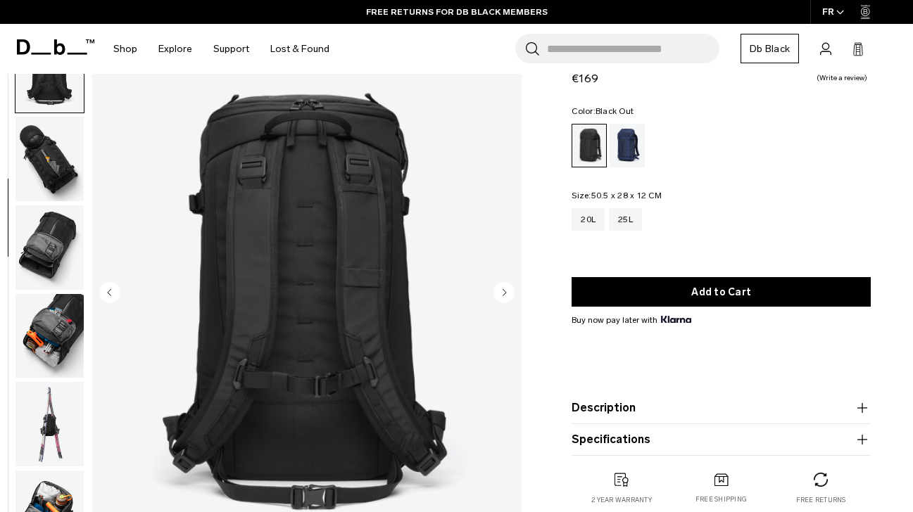
scroll to position [265, 0]
click at [503, 296] on circle "Next slide" at bounding box center [503, 292] width 21 height 21
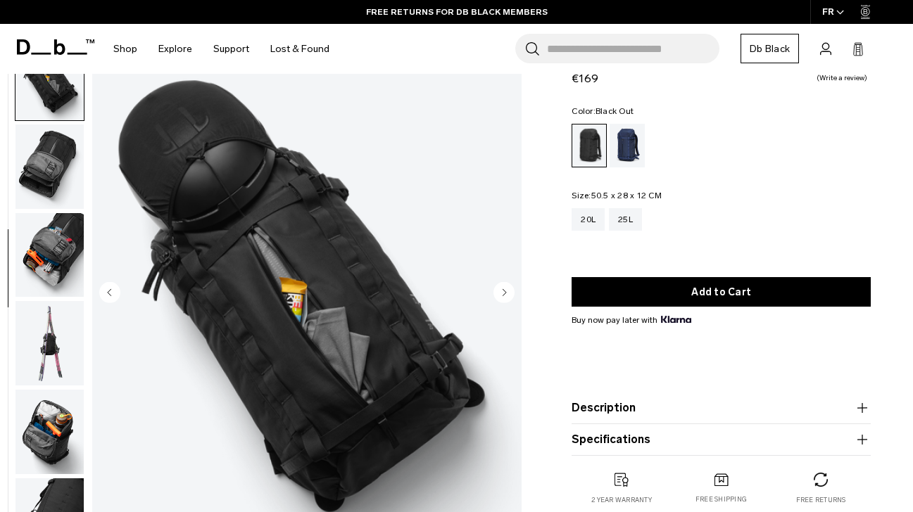
scroll to position [346, 0]
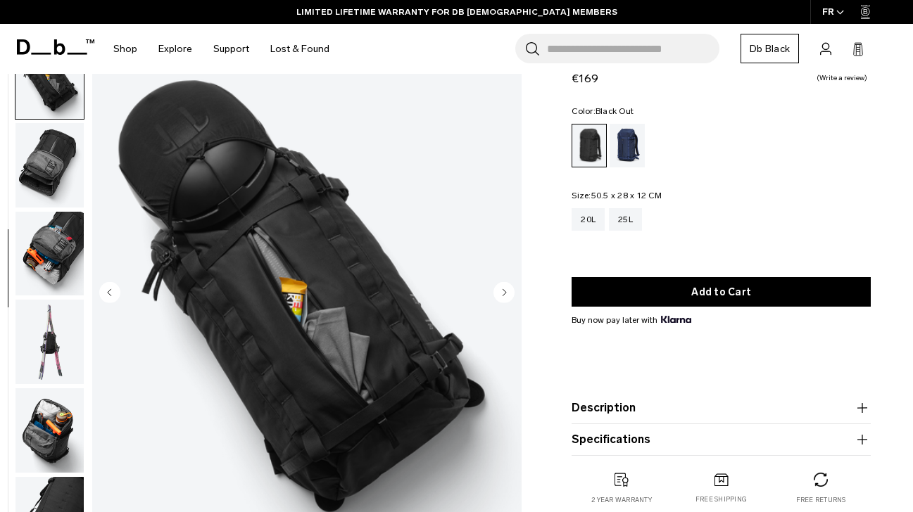
click at [503, 296] on circle "Next slide" at bounding box center [503, 292] width 21 height 21
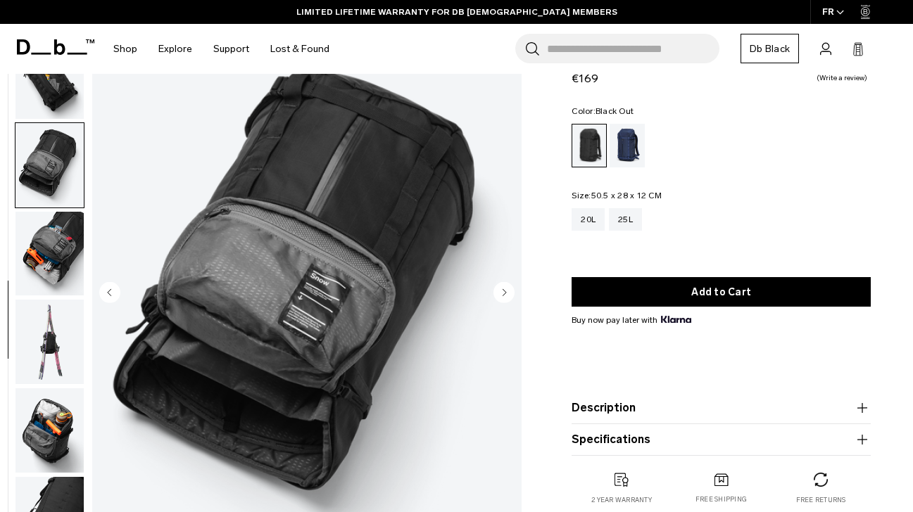
click at [503, 296] on circle "Next slide" at bounding box center [503, 292] width 21 height 21
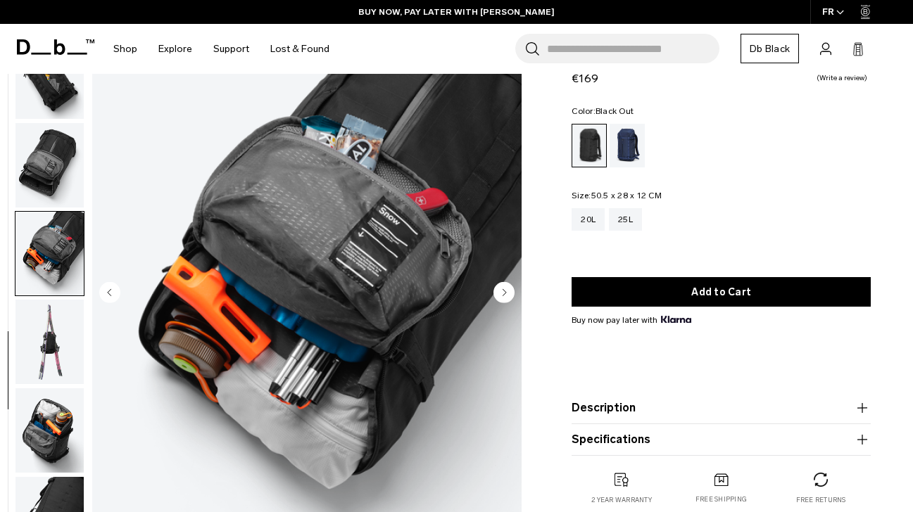
click at [503, 296] on circle "Next slide" at bounding box center [503, 292] width 21 height 21
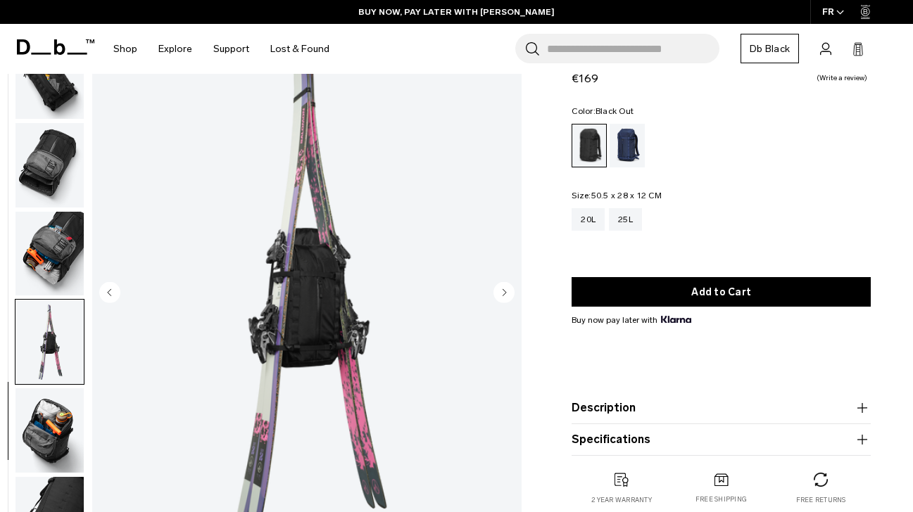
click at [503, 296] on circle "Next slide" at bounding box center [503, 292] width 21 height 21
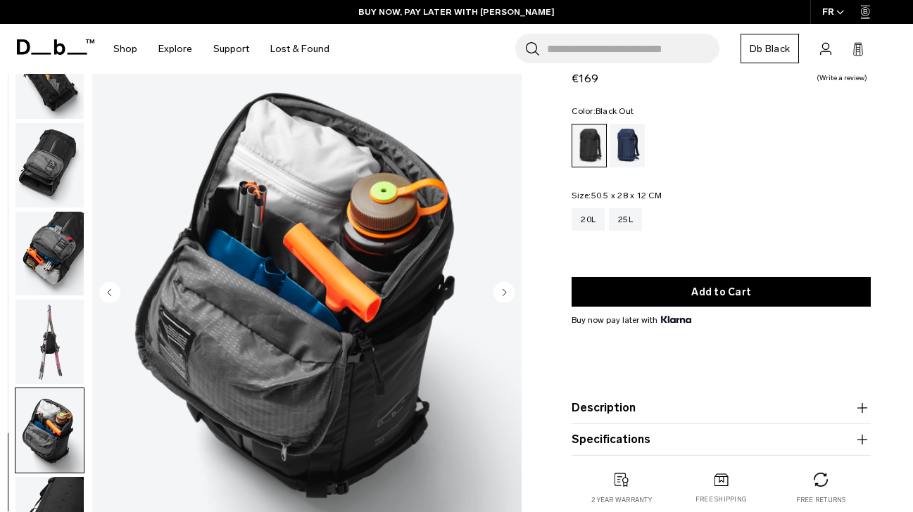
click at [503, 296] on circle "Next slide" at bounding box center [503, 292] width 21 height 21
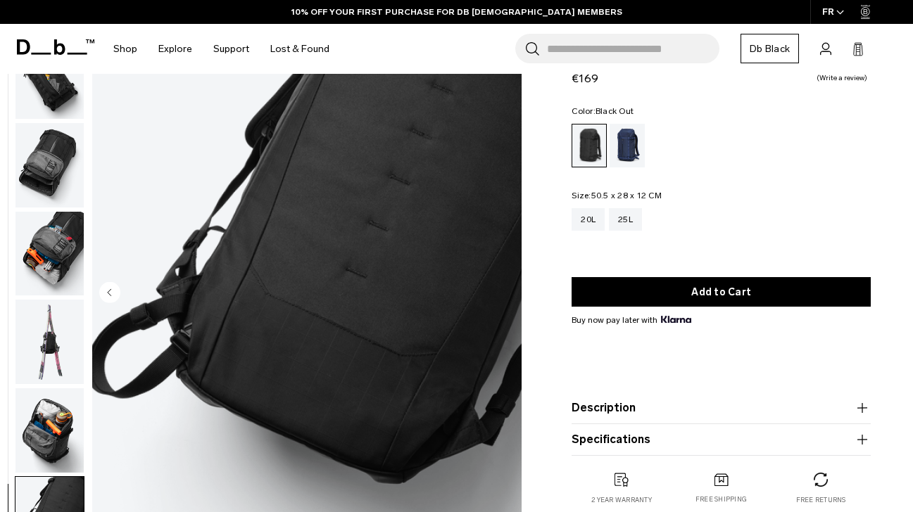
click at [503, 296] on img "10 / 10" at bounding box center [306, 294] width 429 height 536
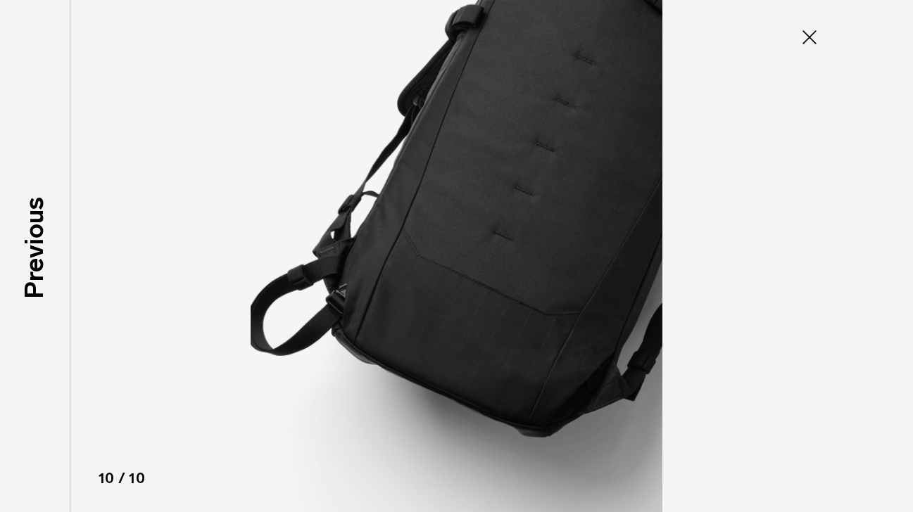
click at [811, 40] on icon at bounding box center [809, 37] width 14 height 14
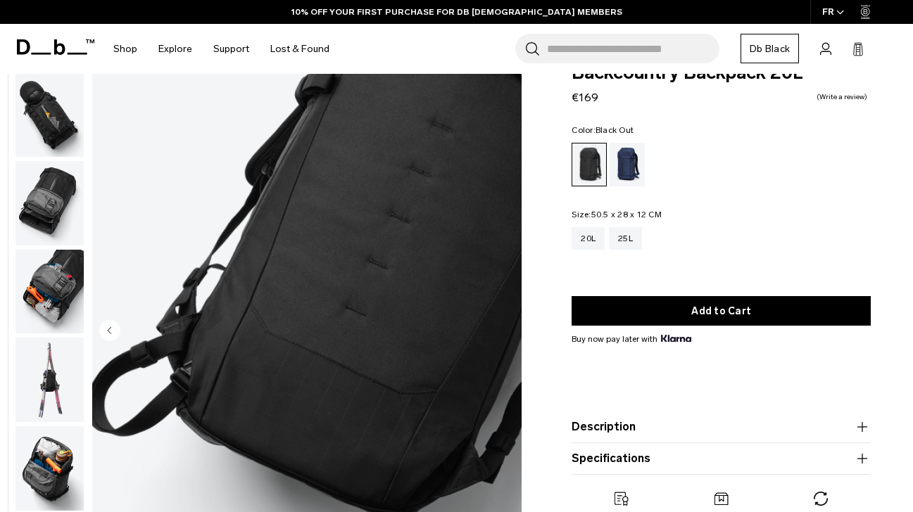
scroll to position [36, 0]
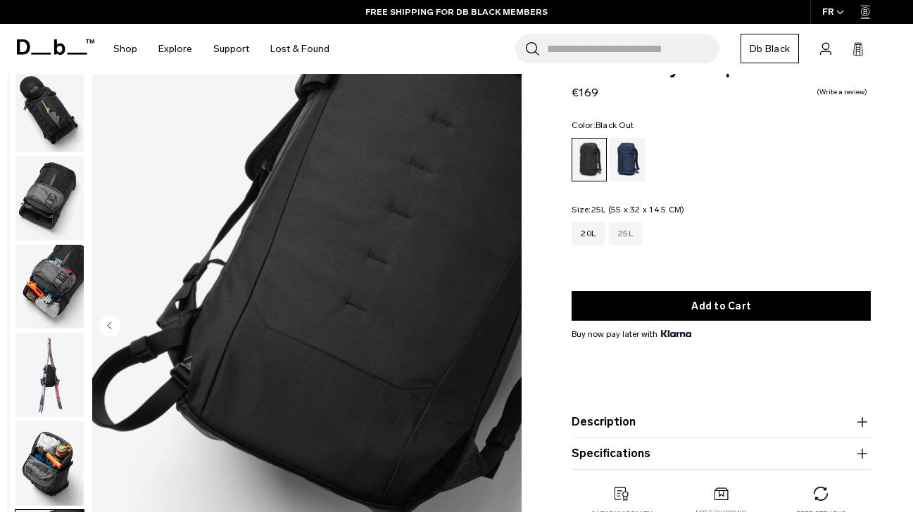
click at [627, 234] on div "25L" at bounding box center [625, 233] width 33 height 23
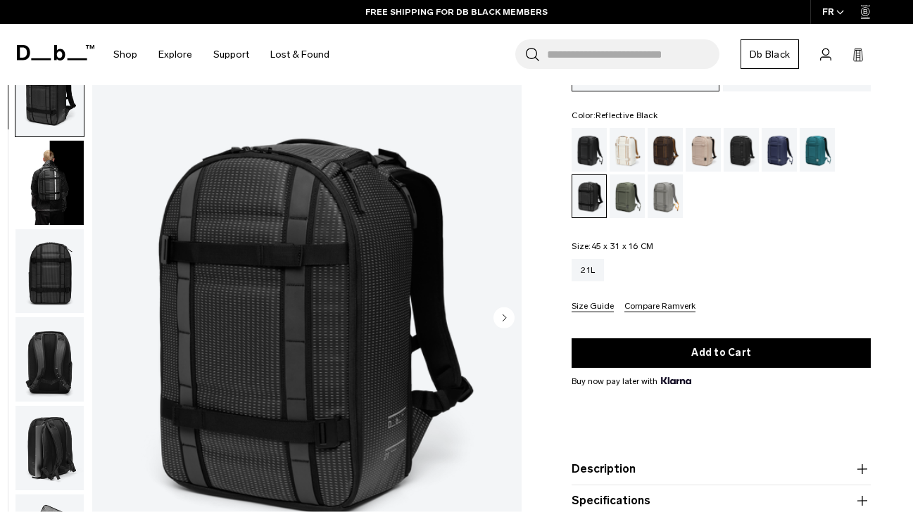
scroll to position [132, 0]
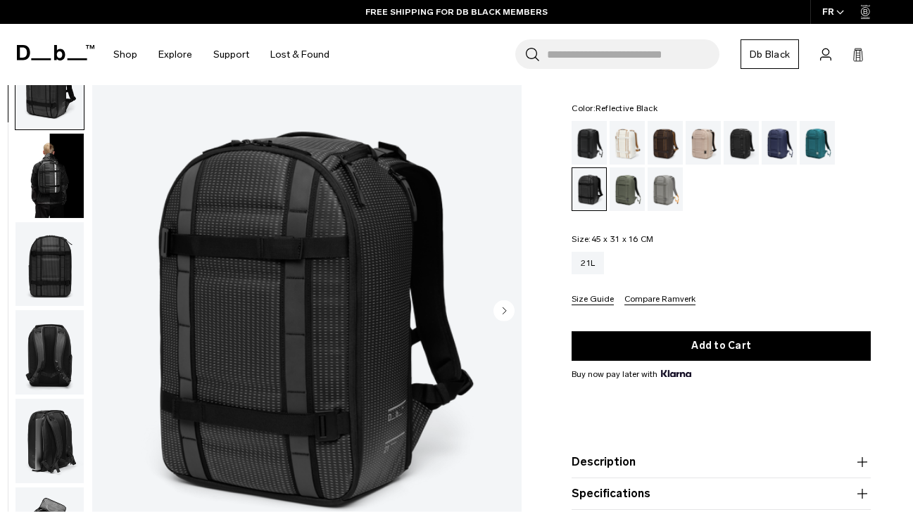
click at [502, 307] on circle "Next slide" at bounding box center [503, 310] width 21 height 21
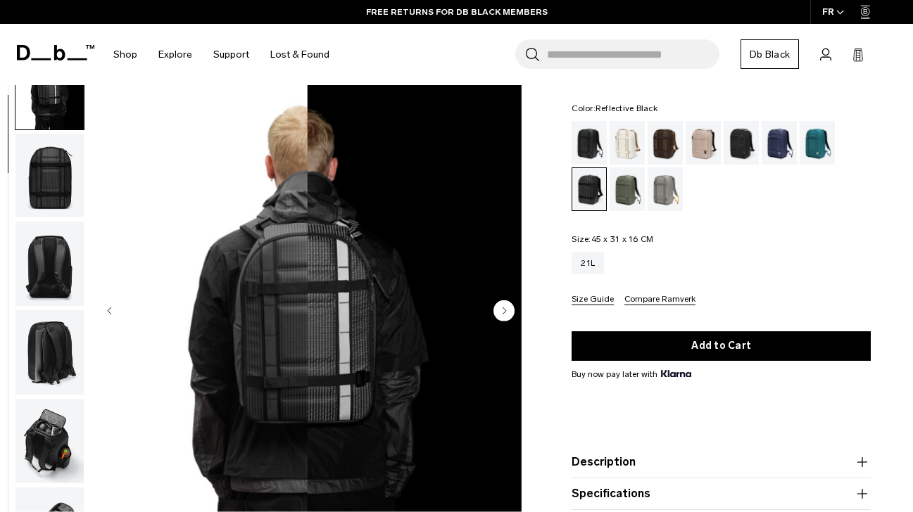
click at [502, 307] on circle "Next slide" at bounding box center [503, 310] width 21 height 21
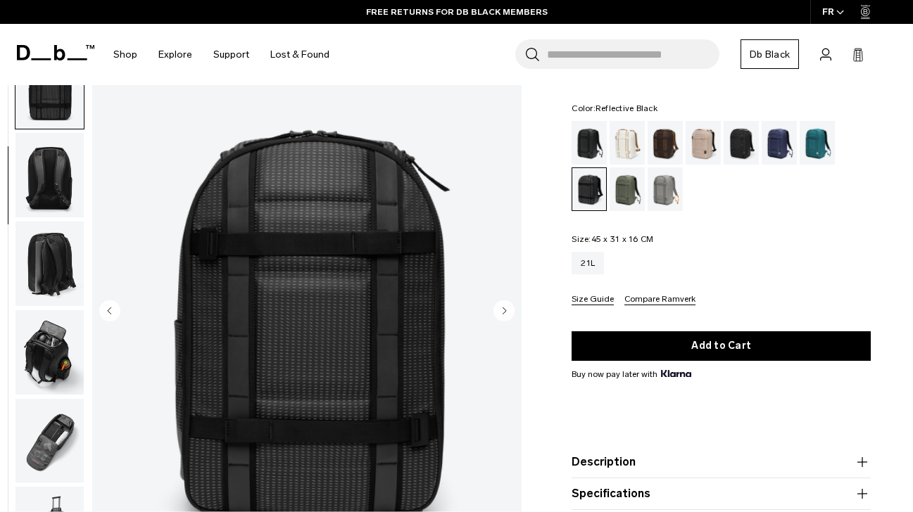
click at [502, 307] on circle "Next slide" at bounding box center [503, 310] width 21 height 21
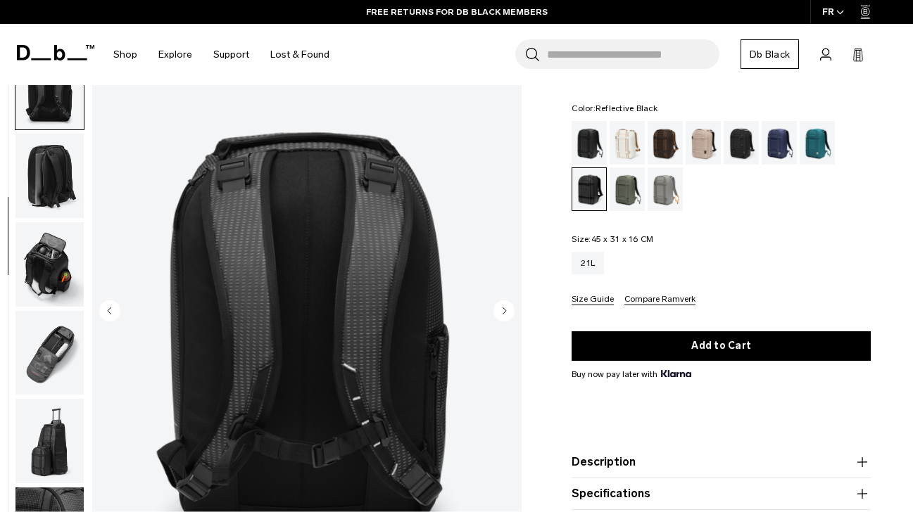
click at [502, 307] on circle "Next slide" at bounding box center [503, 310] width 21 height 21
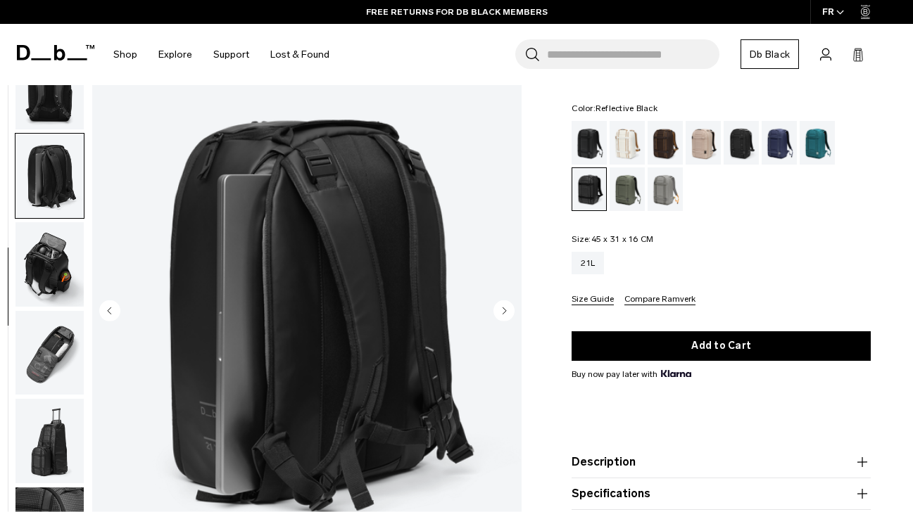
scroll to position [346, 0]
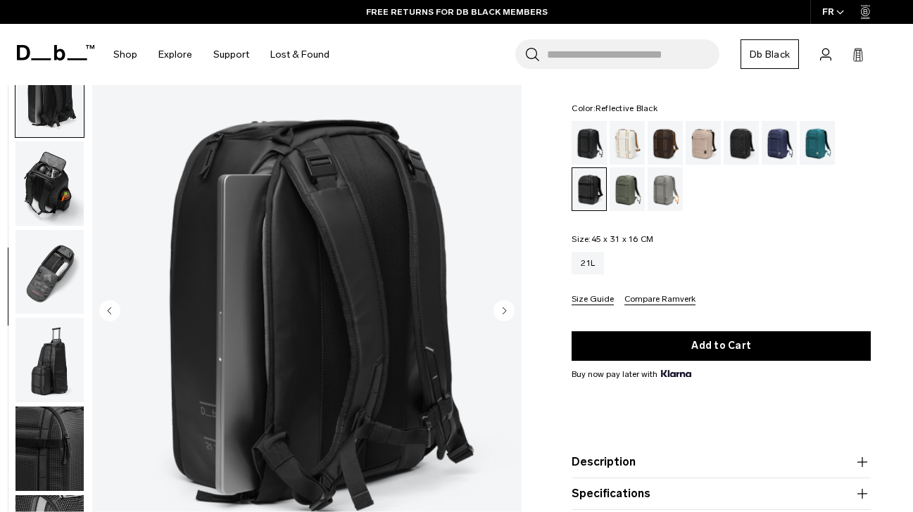
click at [502, 307] on circle "Next slide" at bounding box center [503, 310] width 21 height 21
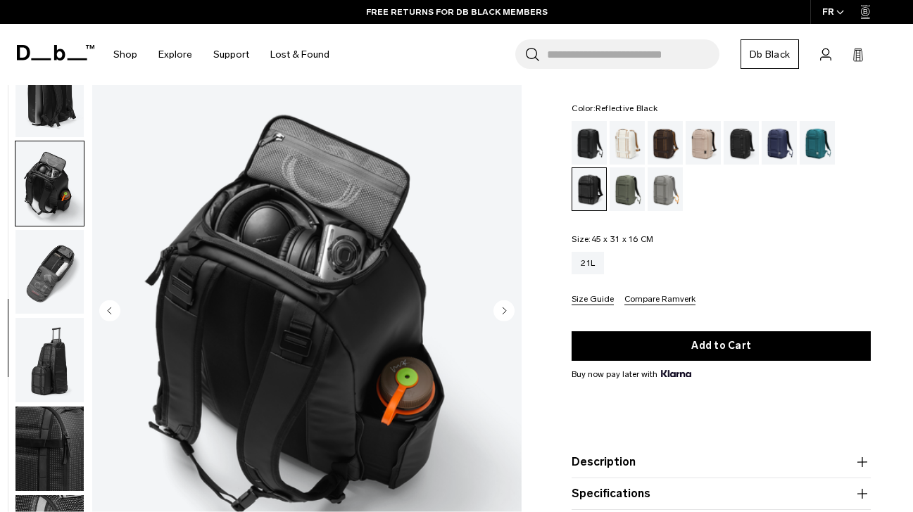
click at [502, 307] on circle "Next slide" at bounding box center [503, 310] width 21 height 21
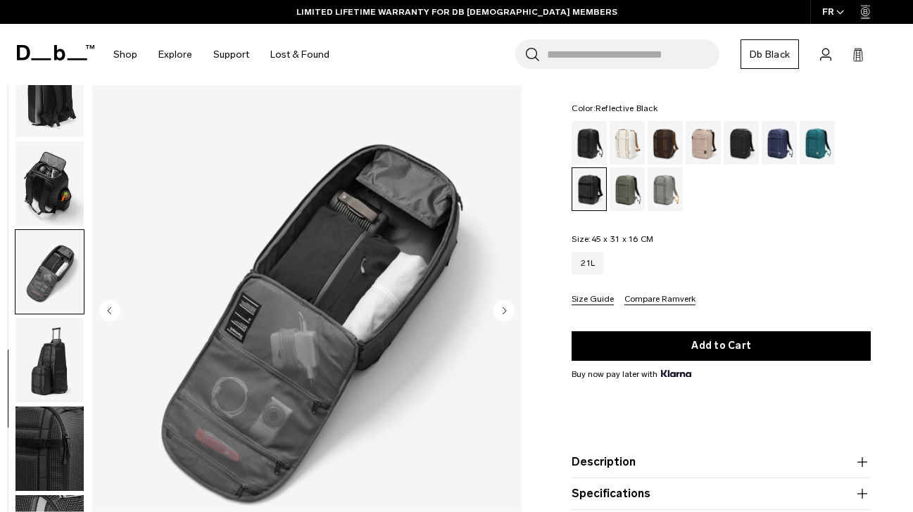
click at [502, 307] on circle "Next slide" at bounding box center [503, 310] width 21 height 21
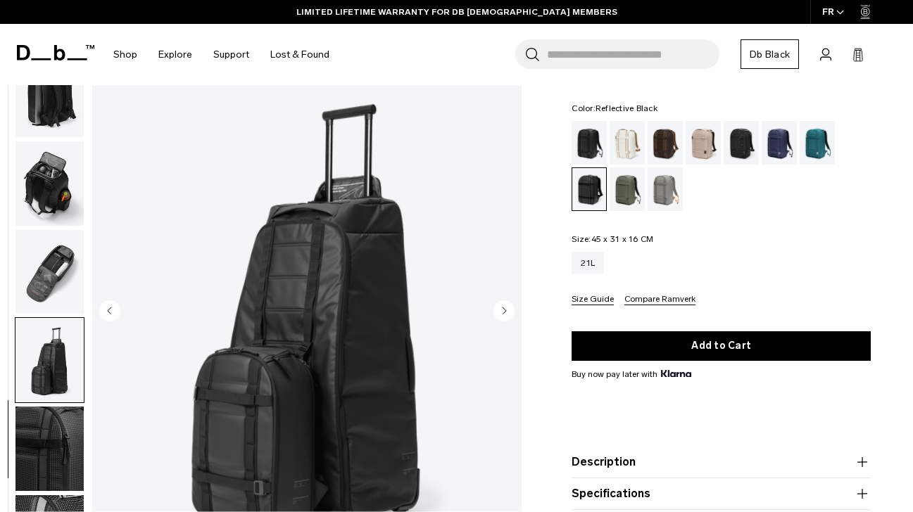
click at [502, 307] on circle "Next slide" at bounding box center [503, 310] width 21 height 21
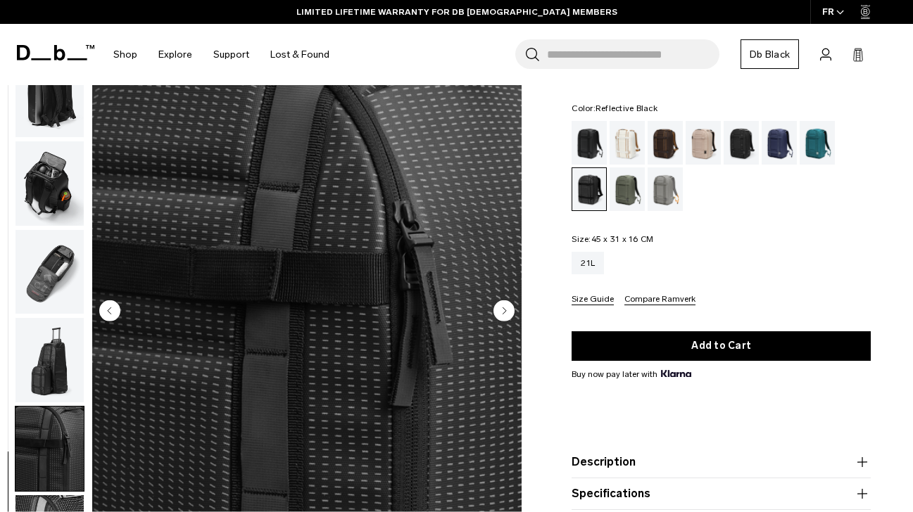
click at [502, 307] on circle "Next slide" at bounding box center [503, 310] width 21 height 21
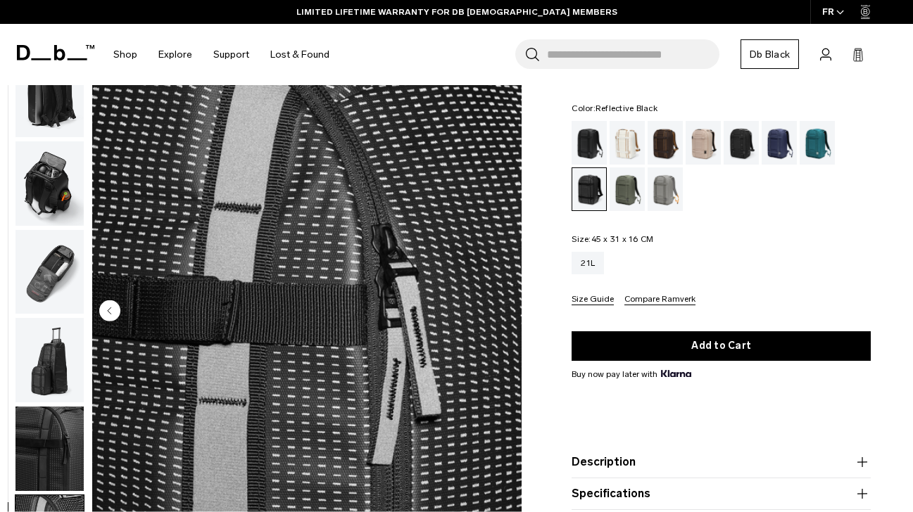
click at [502, 307] on img "10 / 10" at bounding box center [306, 312] width 429 height 536
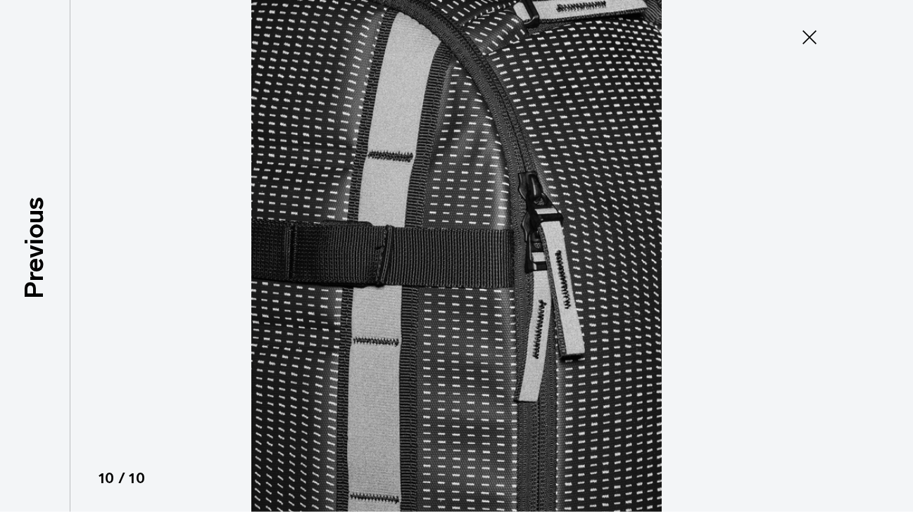
click at [502, 307] on img at bounding box center [456, 256] width 633 height 512
click at [811, 39] on icon at bounding box center [809, 37] width 14 height 14
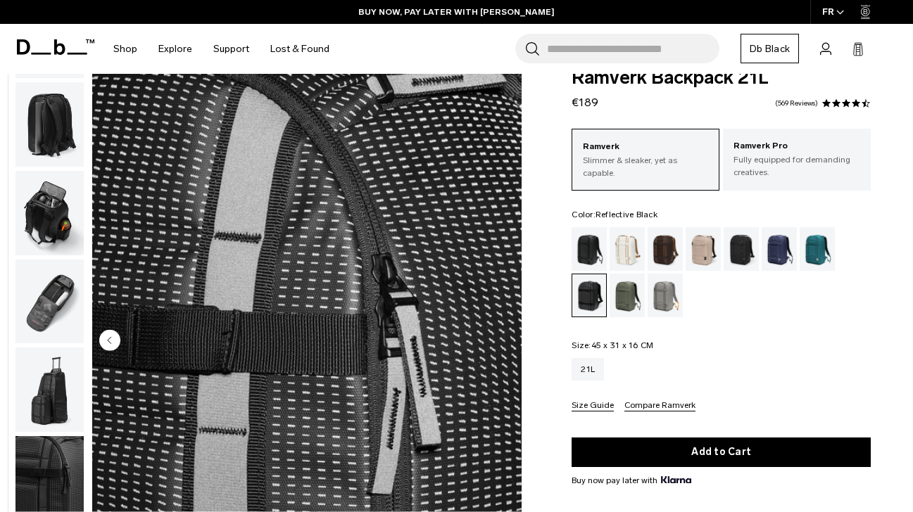
scroll to position [0, 0]
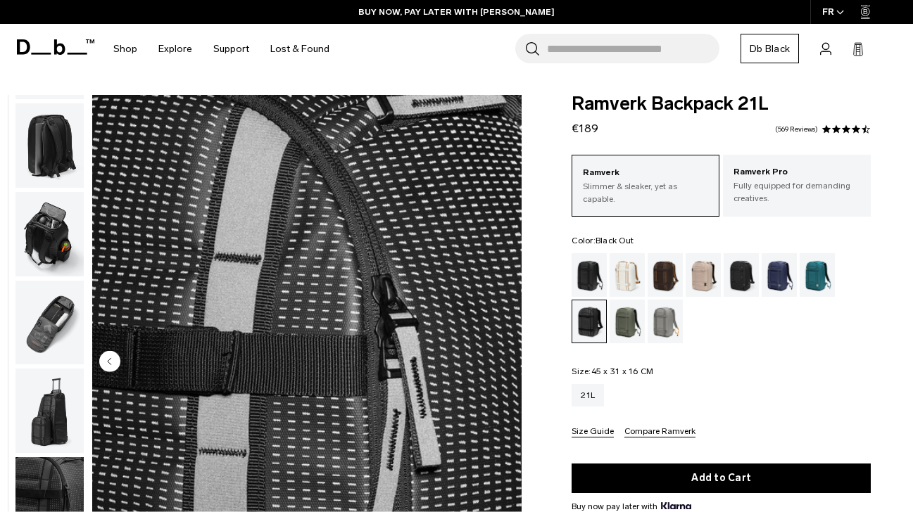
click at [596, 272] on div "Black Out" at bounding box center [589, 275] width 36 height 44
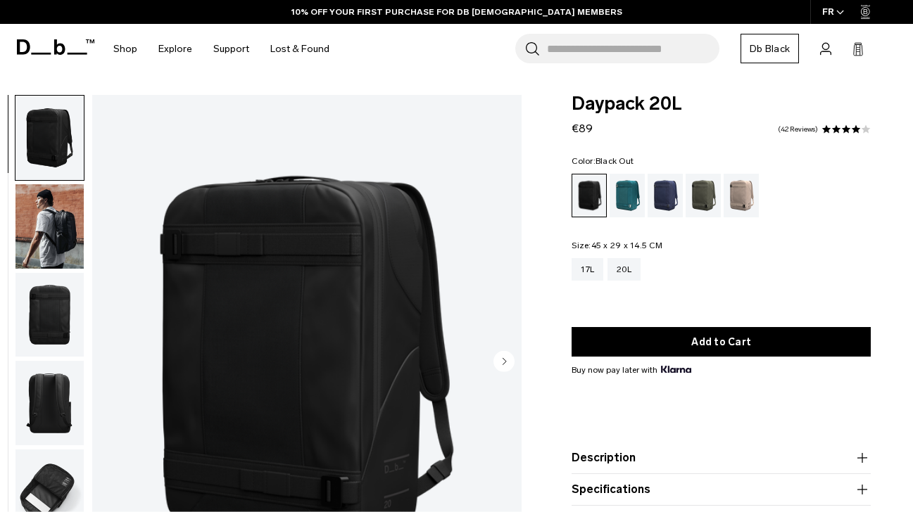
click at [506, 366] on circle "Next slide" at bounding box center [503, 361] width 21 height 21
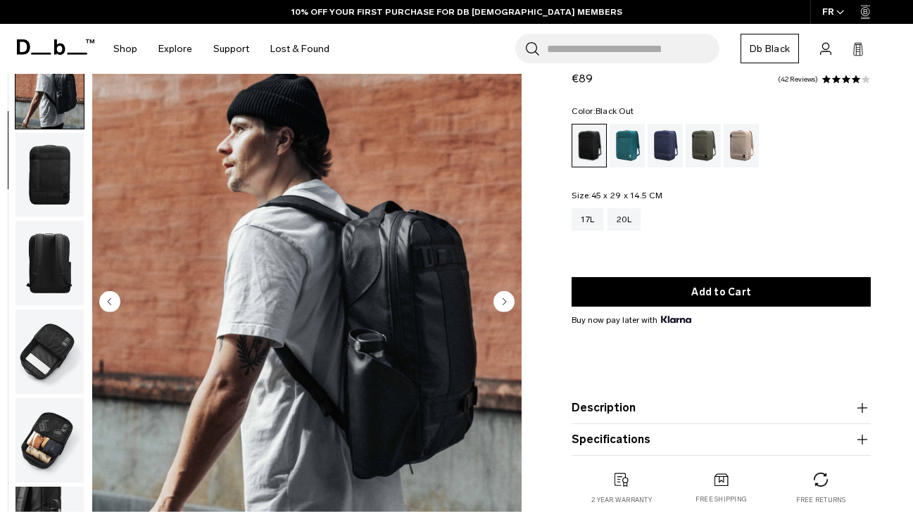
scroll to position [63, 0]
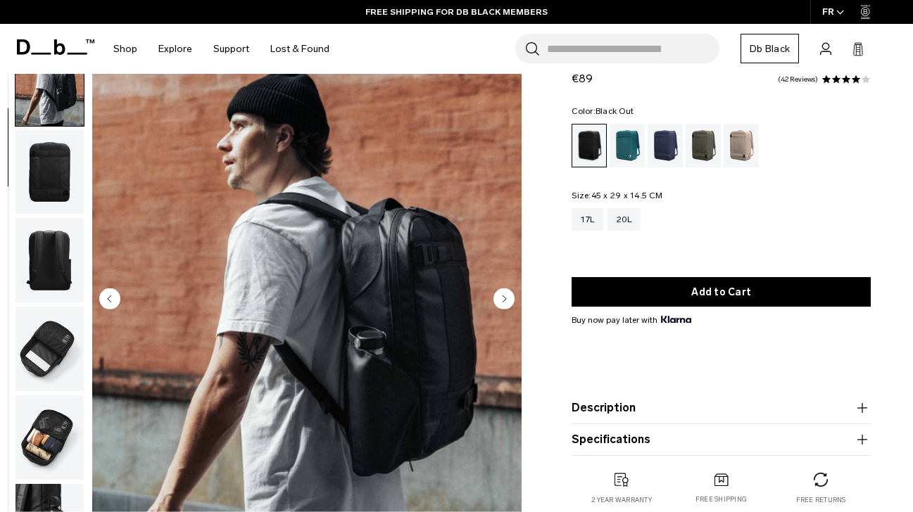
click at [504, 299] on icon "Next slide" at bounding box center [505, 299] width 4 height 6
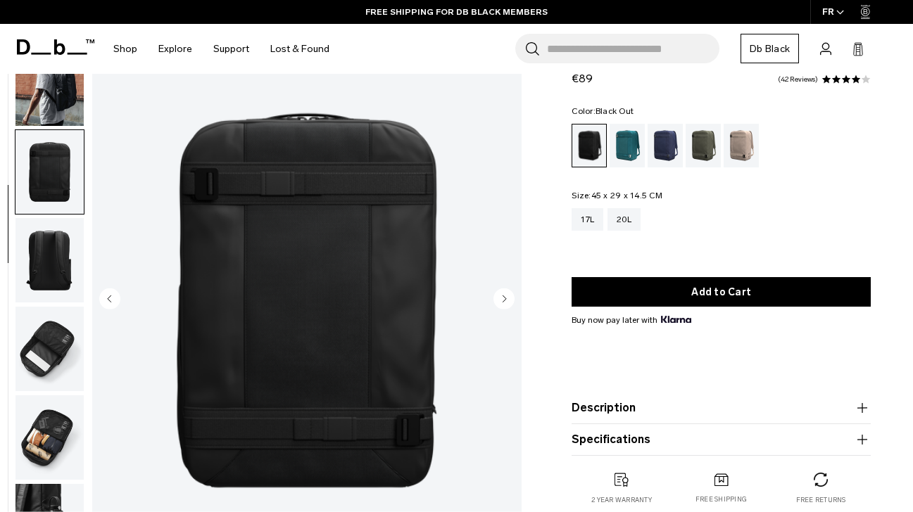
click at [504, 299] on icon "Next slide" at bounding box center [505, 299] width 4 height 6
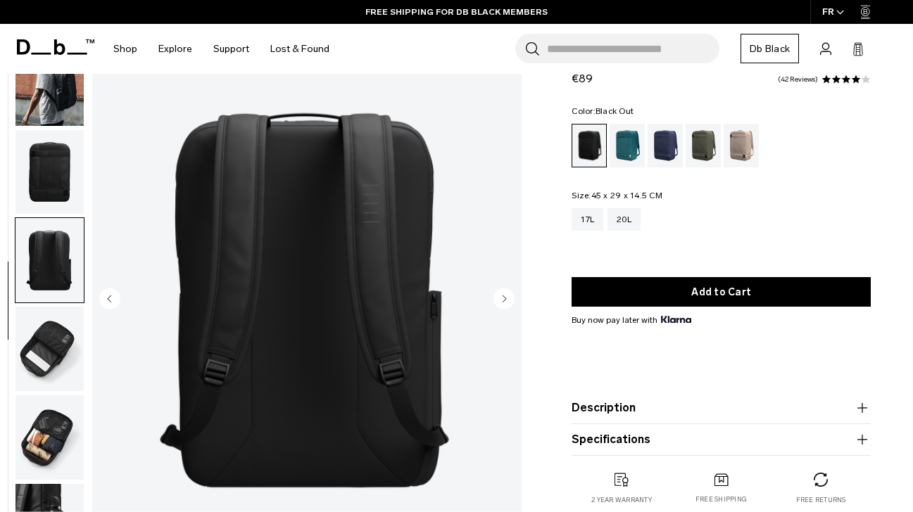
click at [504, 299] on icon "Next slide" at bounding box center [505, 299] width 4 height 6
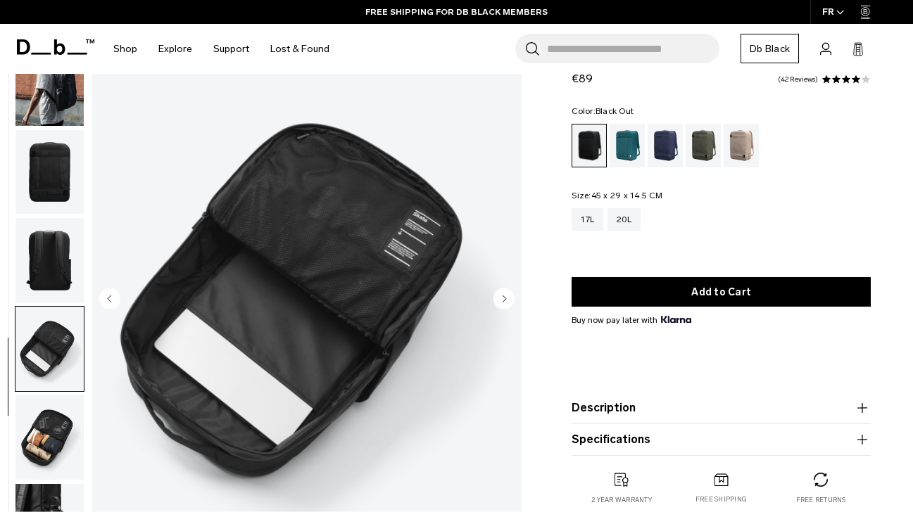
click at [502, 298] on circle "Next slide" at bounding box center [503, 299] width 21 height 21
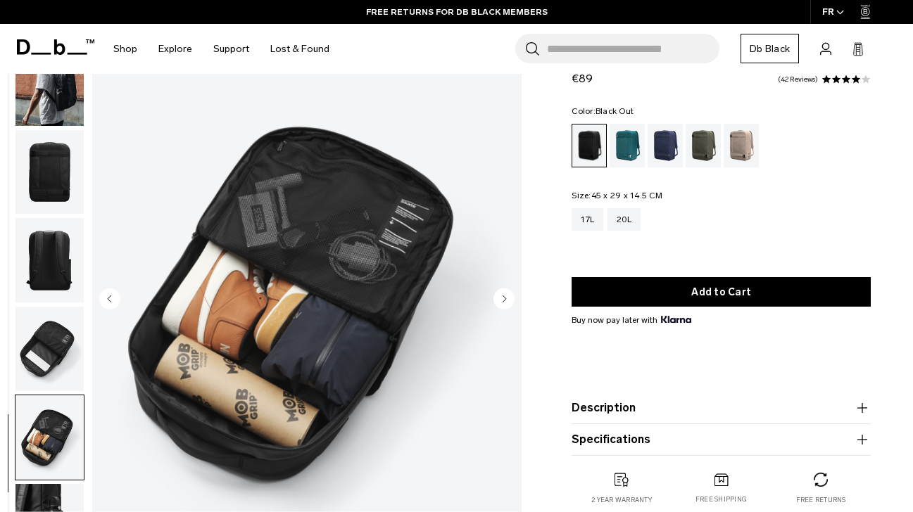
click at [502, 298] on circle "Next slide" at bounding box center [503, 299] width 21 height 21
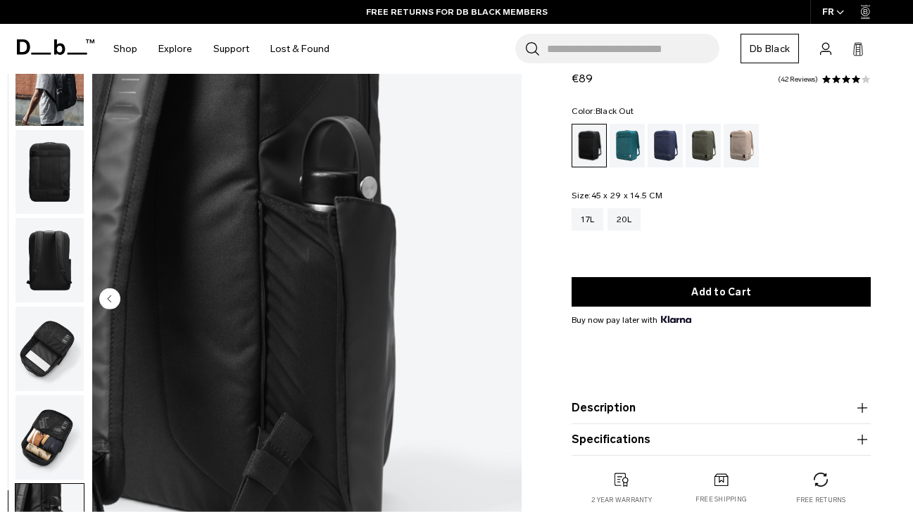
click at [502, 298] on img "7 / 7" at bounding box center [306, 300] width 429 height 536
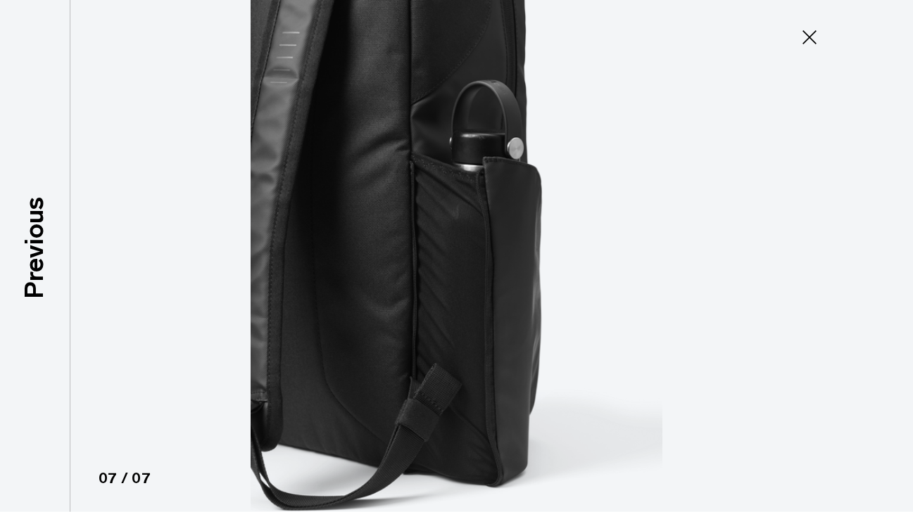
click at [502, 298] on img at bounding box center [456, 256] width 633 height 512
click at [809, 45] on icon at bounding box center [809, 37] width 23 height 23
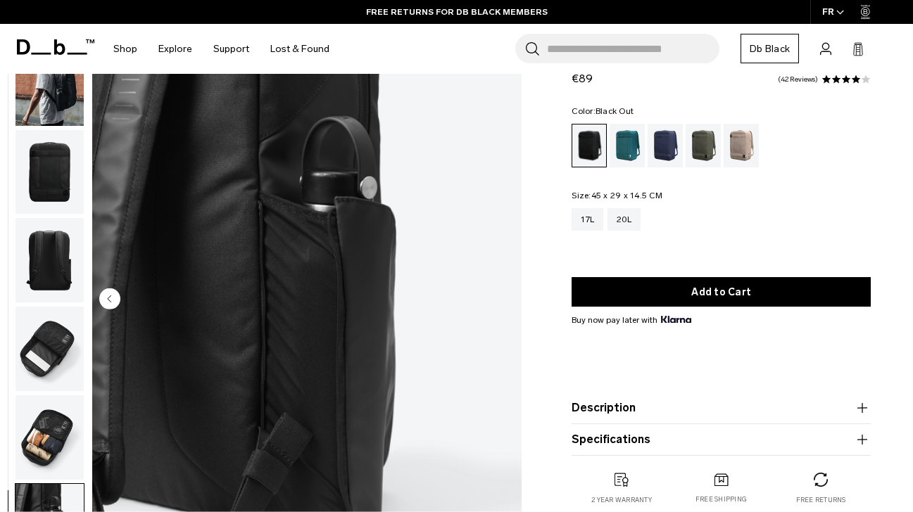
click at [112, 302] on circle "Previous slide" at bounding box center [109, 299] width 21 height 21
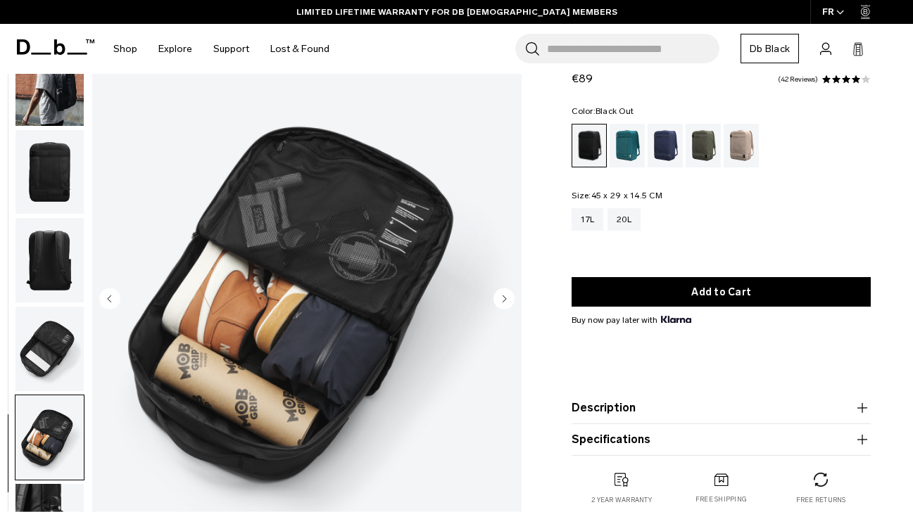
click at [113, 298] on circle "Previous slide" at bounding box center [109, 299] width 21 height 21
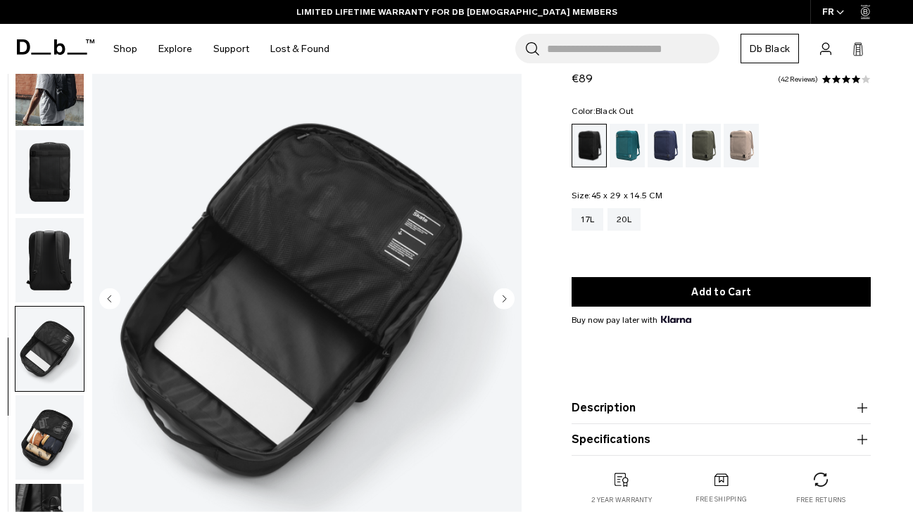
click at [113, 298] on circle "Previous slide" at bounding box center [109, 299] width 21 height 21
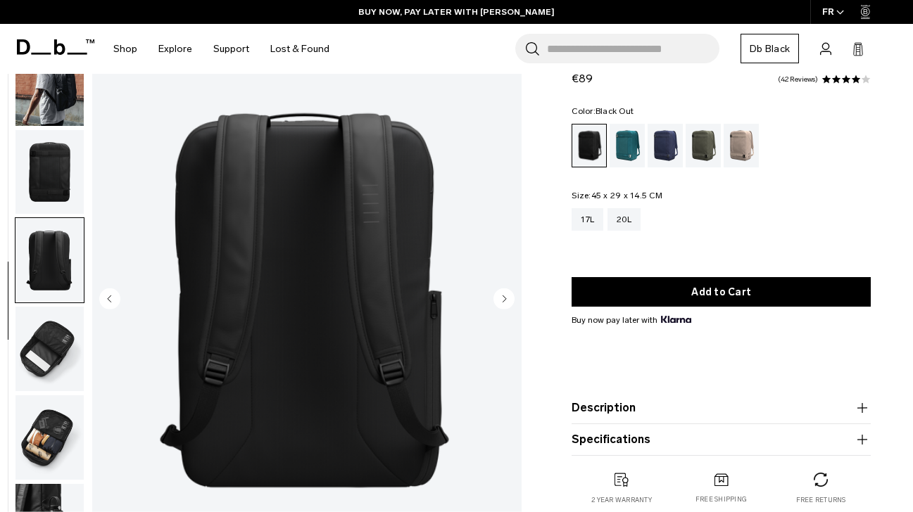
click at [113, 298] on circle "Previous slide" at bounding box center [109, 299] width 21 height 21
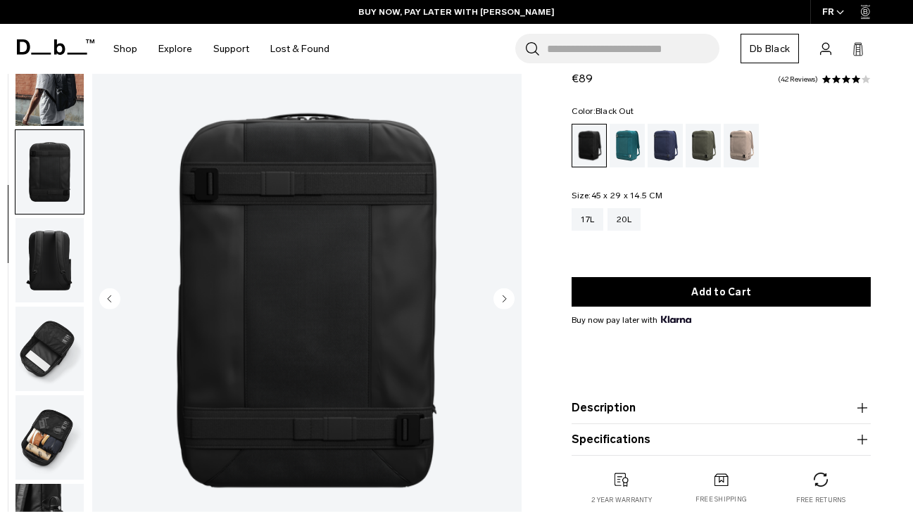
click at [113, 298] on circle "Previous slide" at bounding box center [109, 299] width 21 height 21
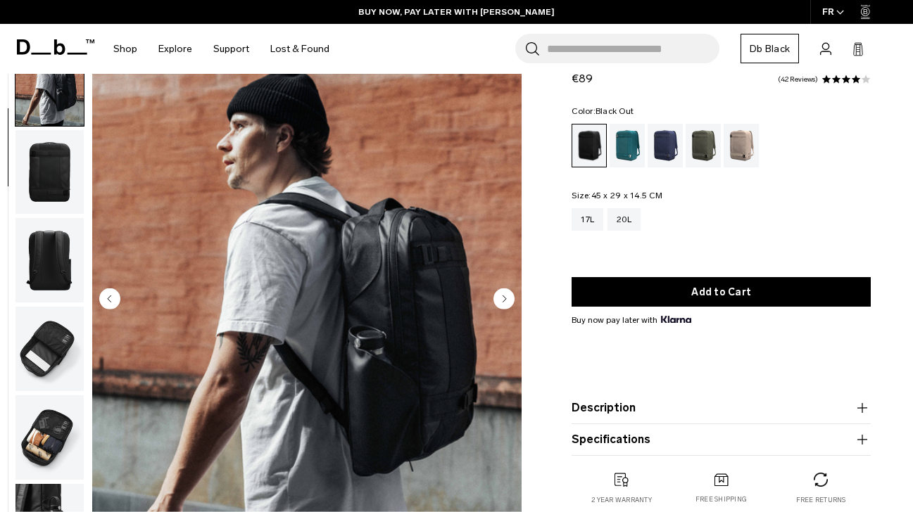
click at [113, 298] on circle "Previous slide" at bounding box center [109, 299] width 21 height 21
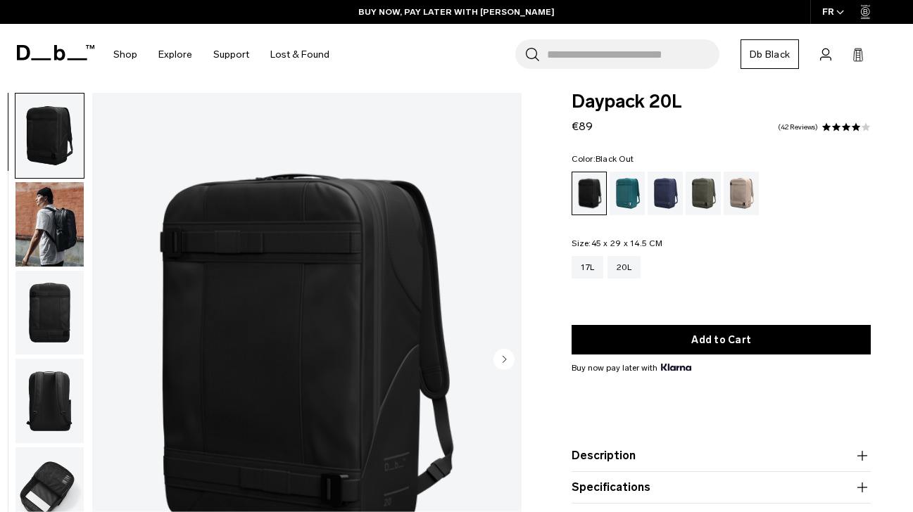
scroll to position [0, 0]
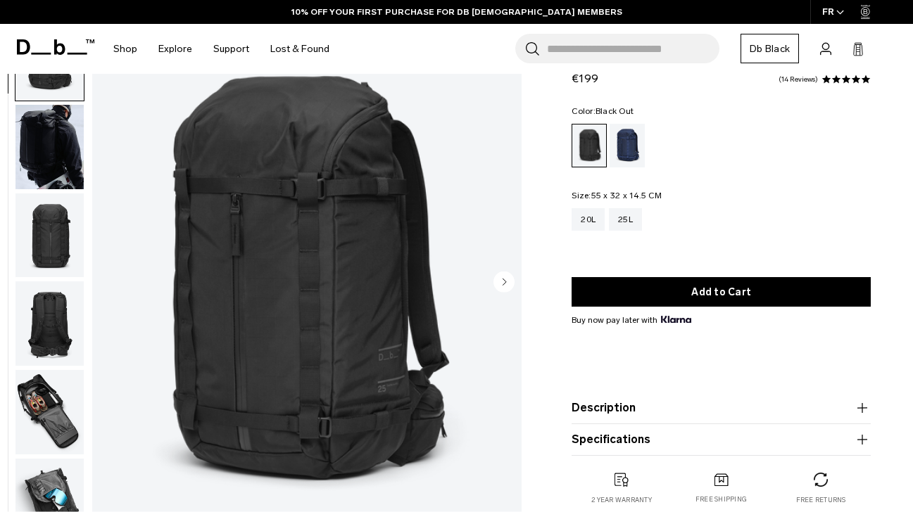
scroll to position [75, 0]
